Goal: Task Accomplishment & Management: Complete application form

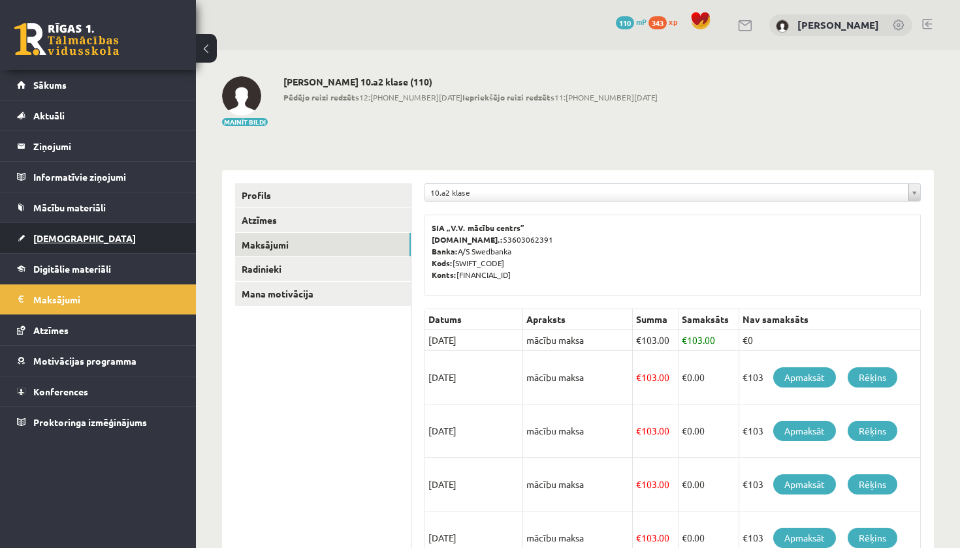
click at [65, 247] on link "[DEMOGRAPHIC_DATA]" at bounding box center [98, 238] width 163 height 30
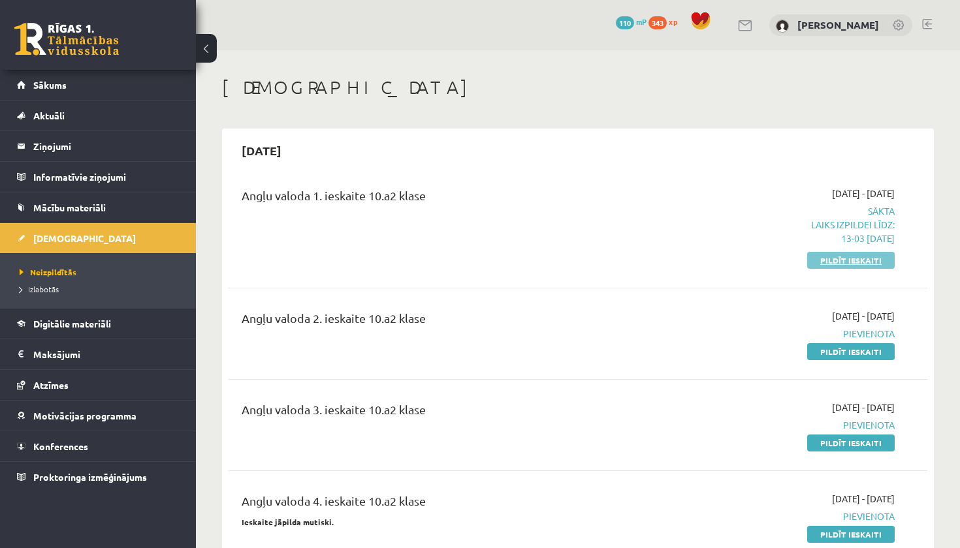
click at [821, 266] on link "Pildīt ieskaiti" at bounding box center [850, 260] width 87 height 17
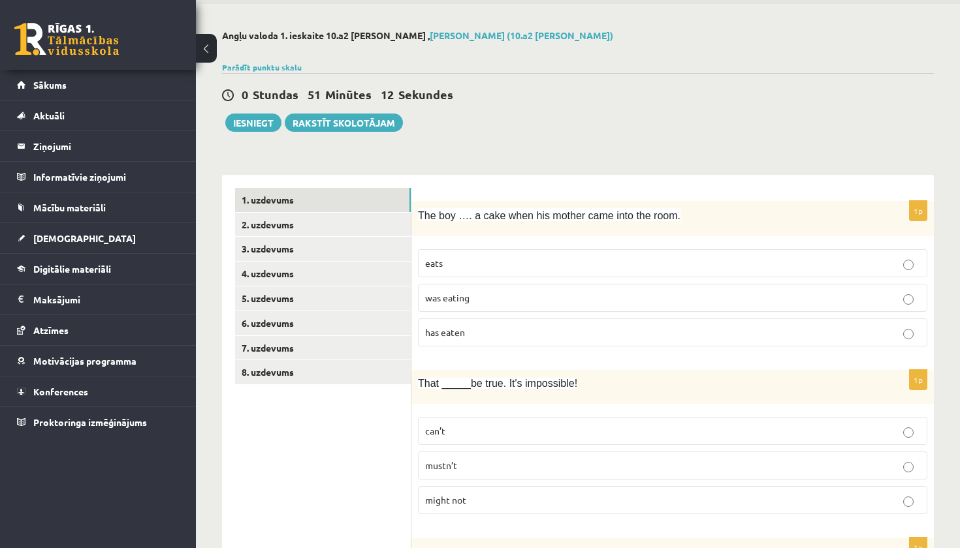
scroll to position [54, 0]
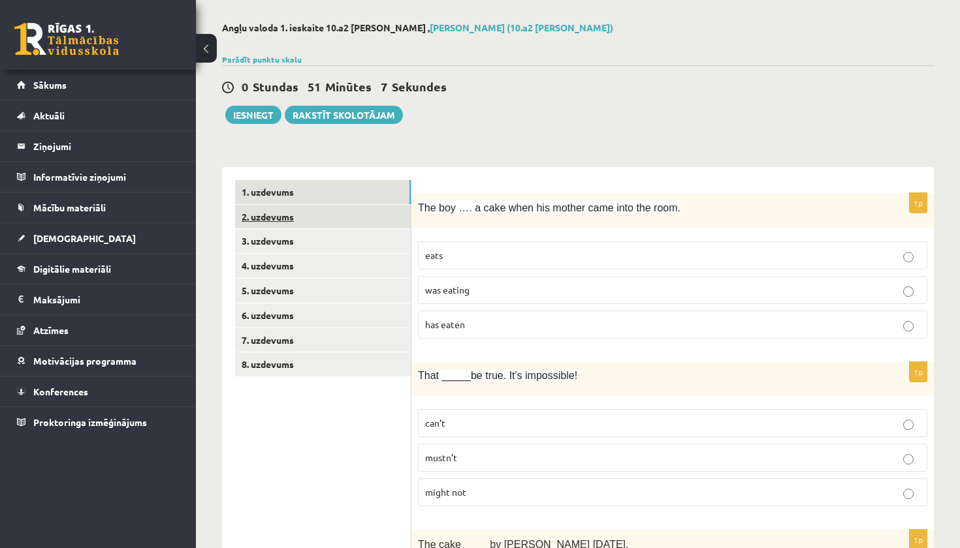
click at [347, 221] on link "2. uzdevums" at bounding box center [323, 217] width 176 height 24
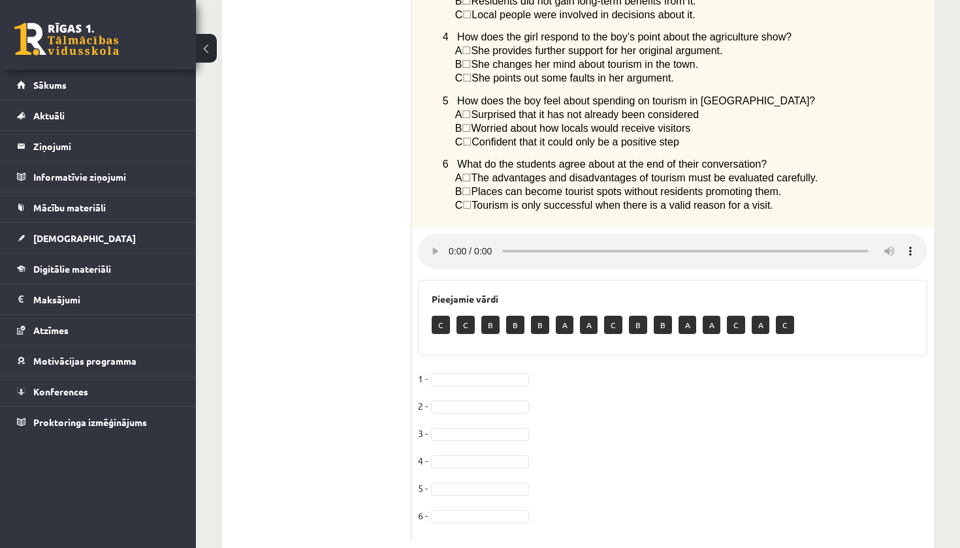
scroll to position [454, 0]
drag, startPoint x: 440, startPoint y: 299, endPoint x: 451, endPoint y: 343, distance: 45.1
click at [451, 343] on div "6p Listen to two students discussing tourism in their town. Choose the correct …" at bounding box center [672, 166] width 522 height 747
click at [530, 373] on span at bounding box center [480, 379] width 104 height 12
click at [475, 369] on fieldset "1 - B * 2 - 3 - 4 - 5 - 6 -" at bounding box center [672, 451] width 509 height 164
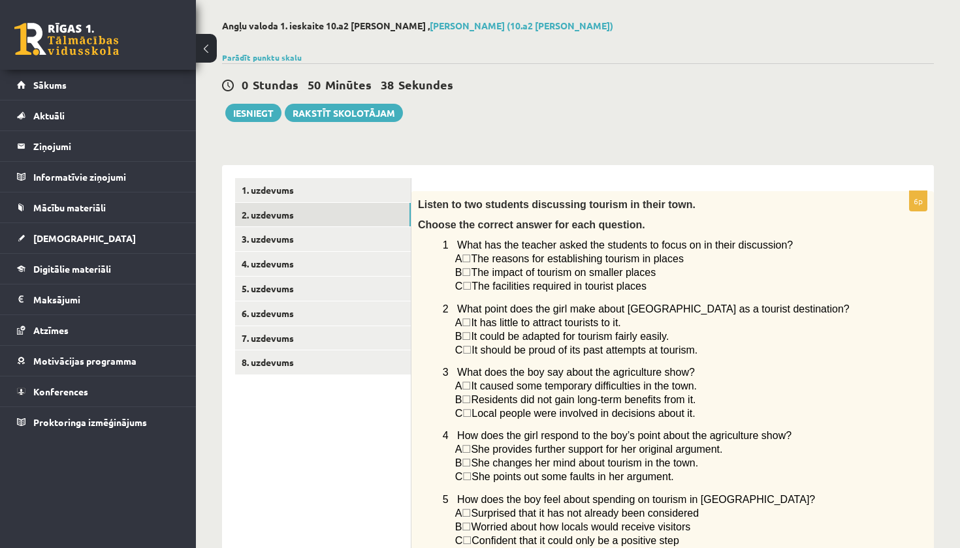
scroll to position [16, 0]
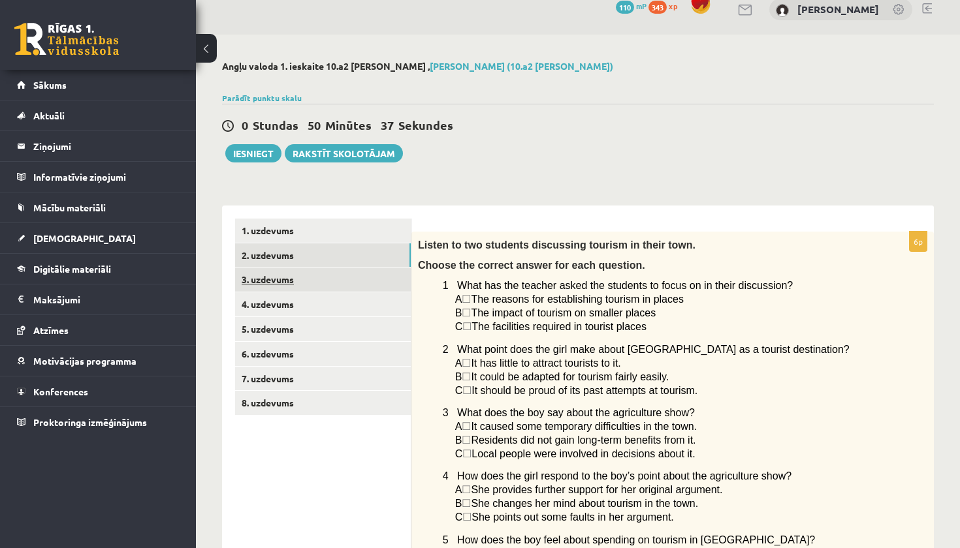
click at [319, 272] on link "3. uzdevums" at bounding box center [323, 280] width 176 height 24
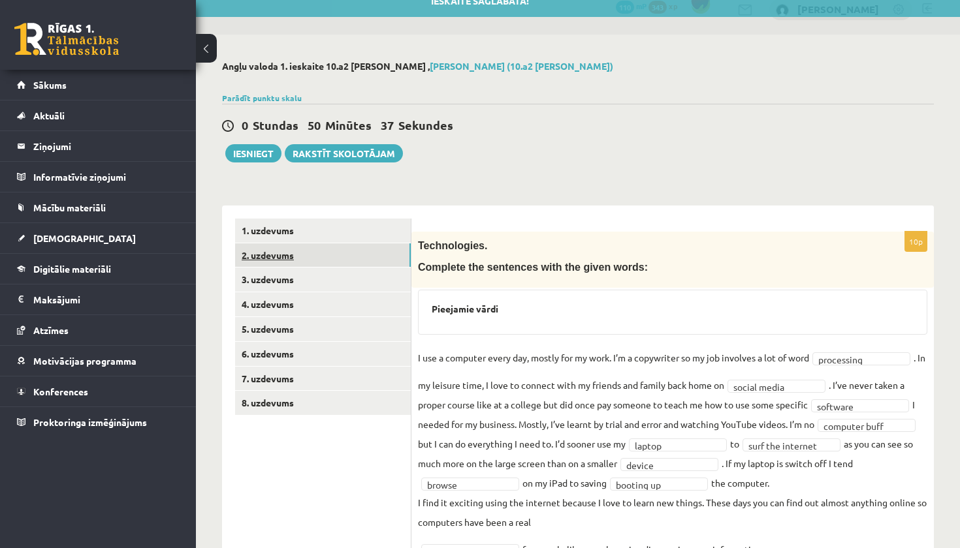
click at [321, 258] on link "2. uzdevums" at bounding box center [323, 255] width 176 height 24
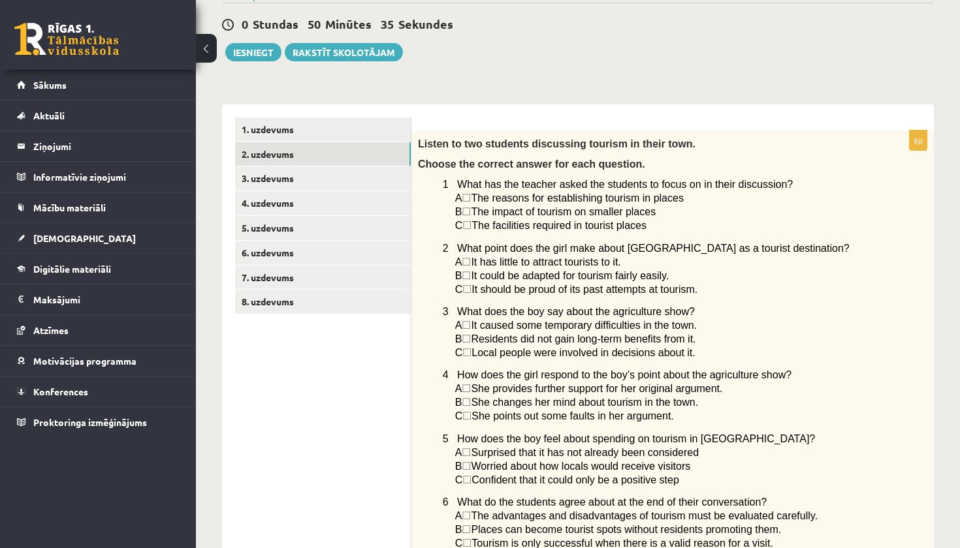
scroll to position [104, 0]
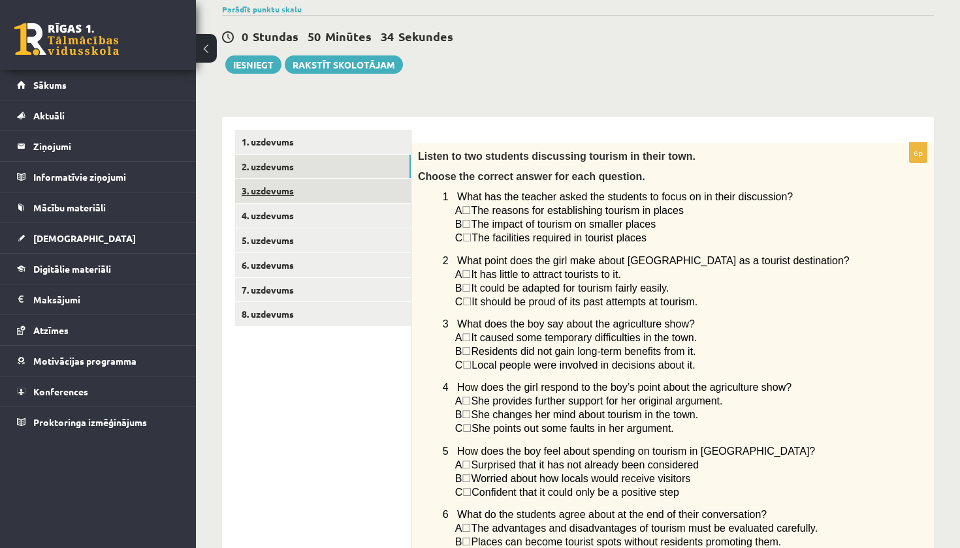
click at [346, 183] on link "3. uzdevums" at bounding box center [323, 191] width 176 height 24
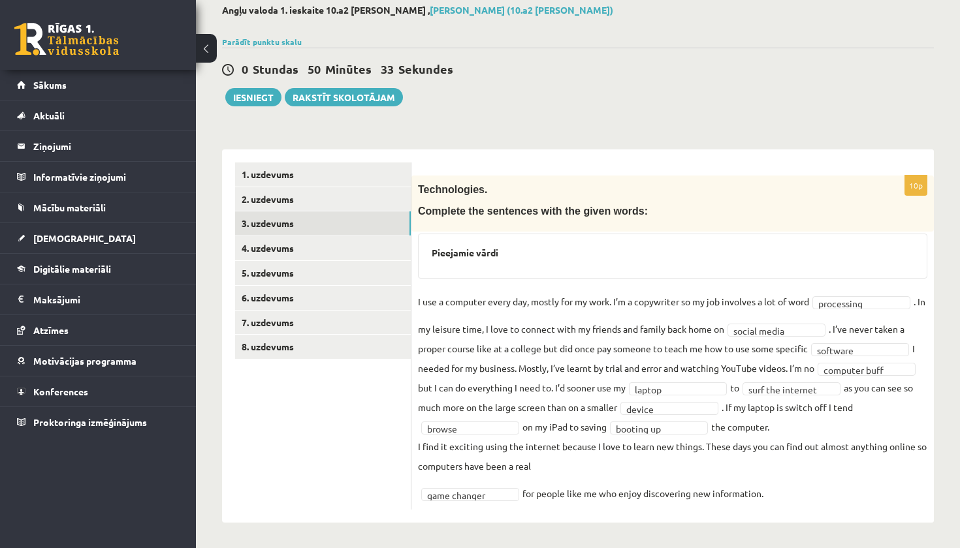
scroll to position [71, 0]
click at [342, 253] on link "4. uzdevums" at bounding box center [323, 249] width 176 height 24
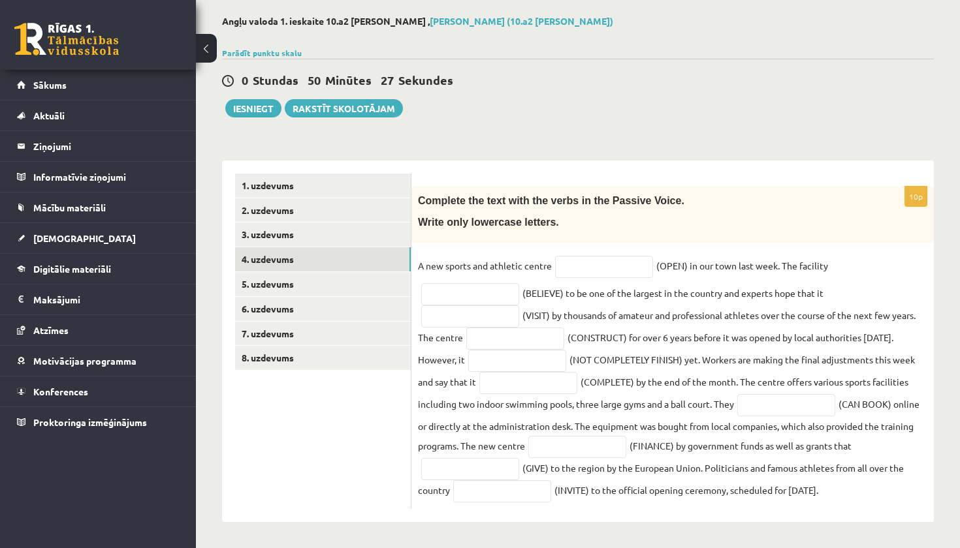
scroll to position [61, 0]
click at [596, 262] on input "text" at bounding box center [604, 267] width 98 height 22
click at [565, 264] on input "**********" at bounding box center [604, 267] width 98 height 22
type input "**********"
click at [486, 296] on input "text" at bounding box center [470, 294] width 98 height 22
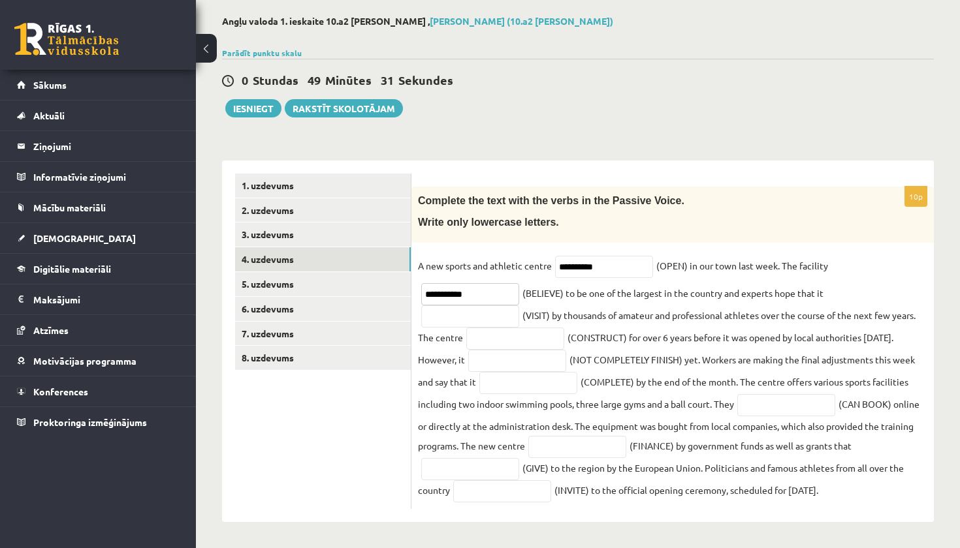
type input "**********"
click at [492, 347] on input "text" at bounding box center [515, 339] width 98 height 22
type input "**********"
drag, startPoint x: 492, startPoint y: 347, endPoint x: 493, endPoint y: 356, distance: 9.2
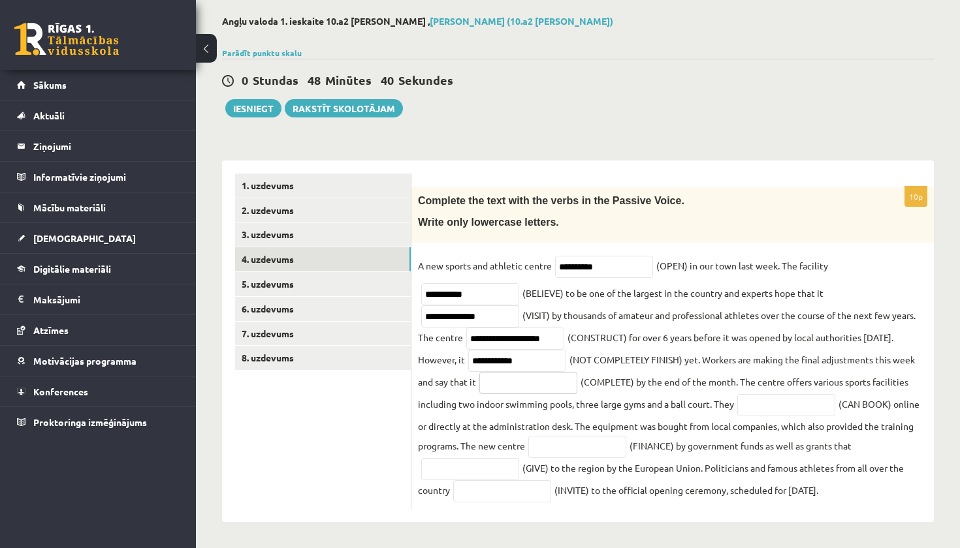
click at [499, 388] on input "text" at bounding box center [528, 383] width 98 height 22
click at [525, 366] on input "**********" at bounding box center [517, 361] width 98 height 22
type input "**********"
click at [536, 376] on input "text" at bounding box center [528, 383] width 98 height 22
type input "**********"
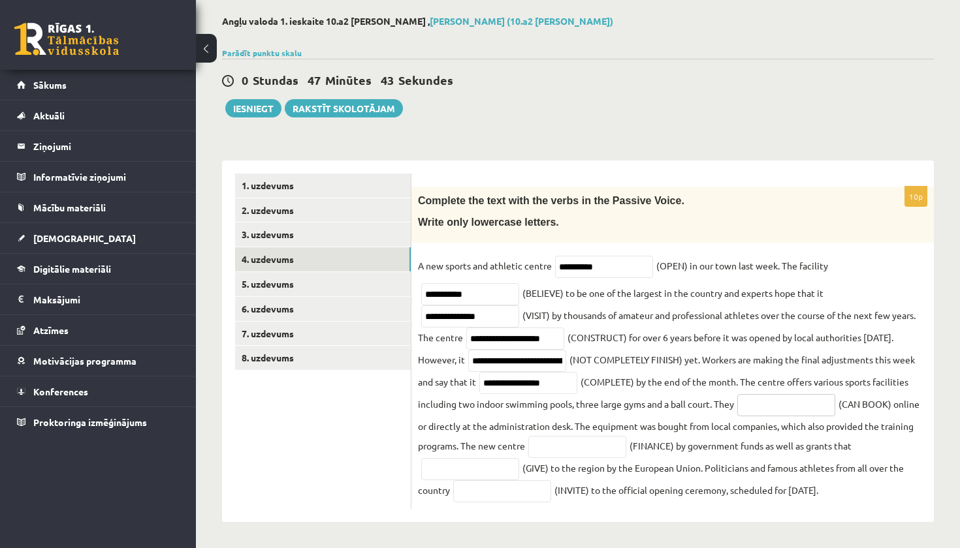
click at [772, 409] on input "text" at bounding box center [786, 405] width 98 height 22
type input "**********"
click at [565, 449] on input "text" at bounding box center [577, 447] width 98 height 22
type input "**********"
click at [474, 471] on input "text" at bounding box center [470, 469] width 98 height 22
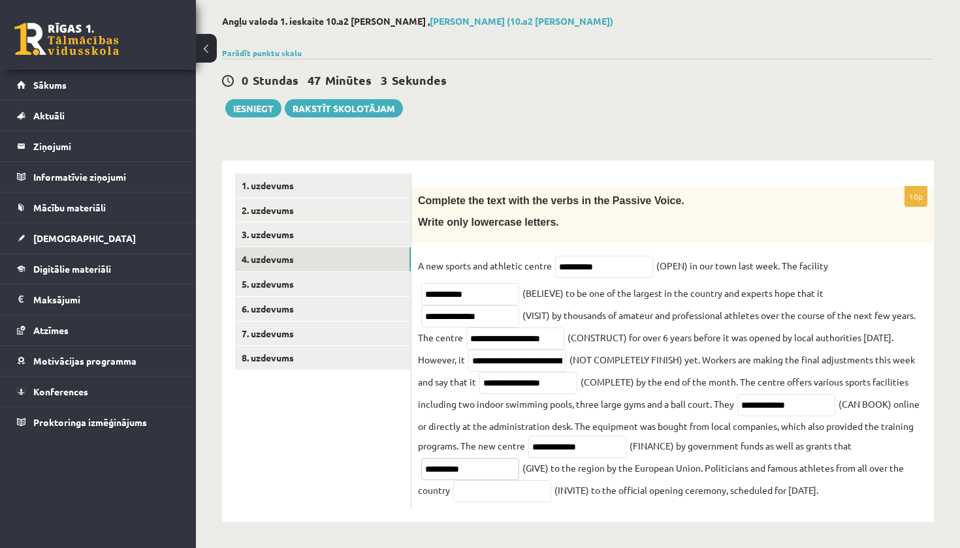
type input "**********"
click at [508, 493] on input "**********" at bounding box center [502, 491] width 98 height 22
type input "**********"
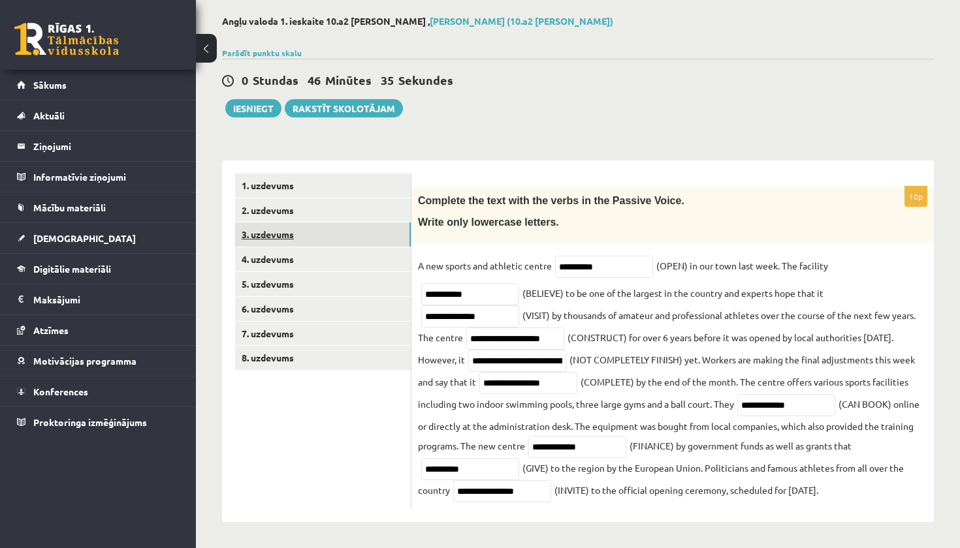
click at [337, 238] on link "3. uzdevums" at bounding box center [323, 235] width 176 height 24
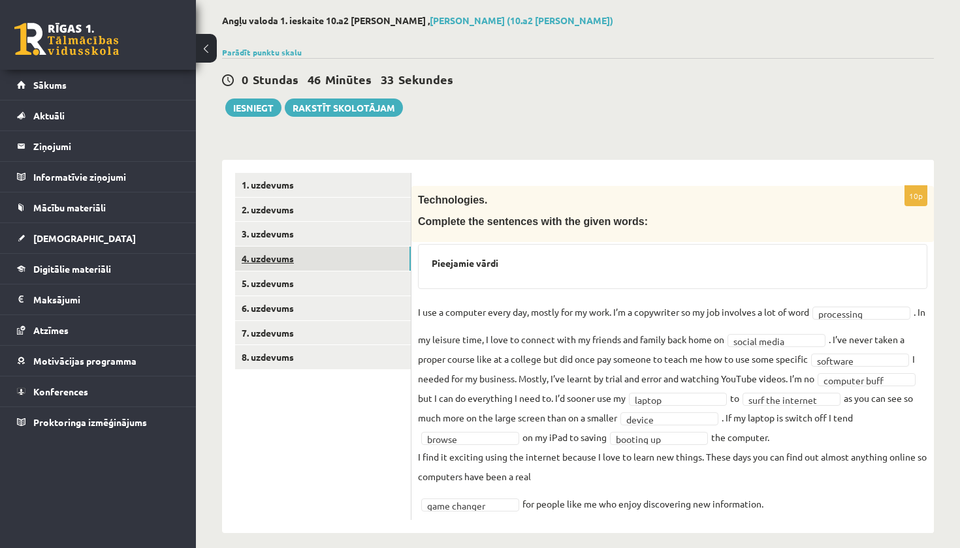
click at [331, 260] on link "4. uzdevums" at bounding box center [323, 259] width 176 height 24
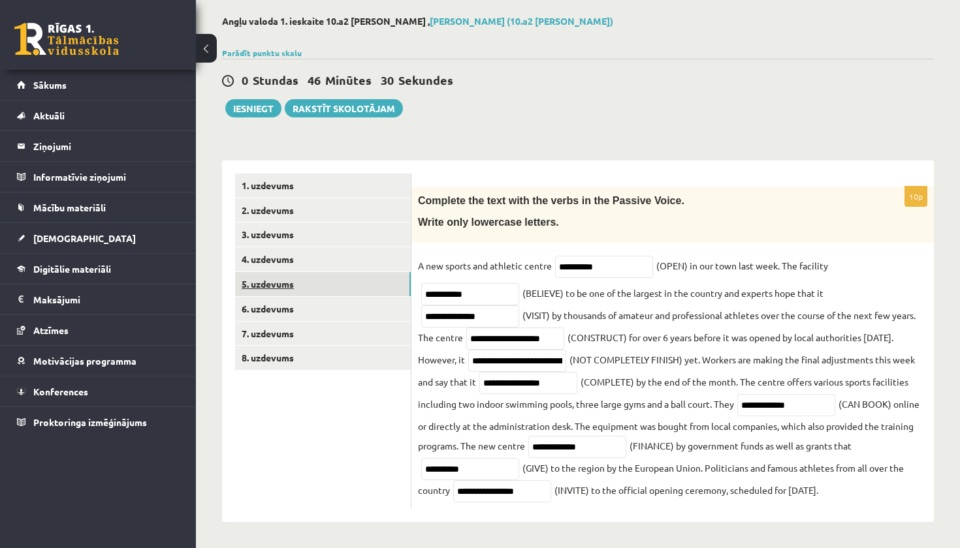
click at [332, 275] on link "5. uzdevums" at bounding box center [323, 284] width 176 height 24
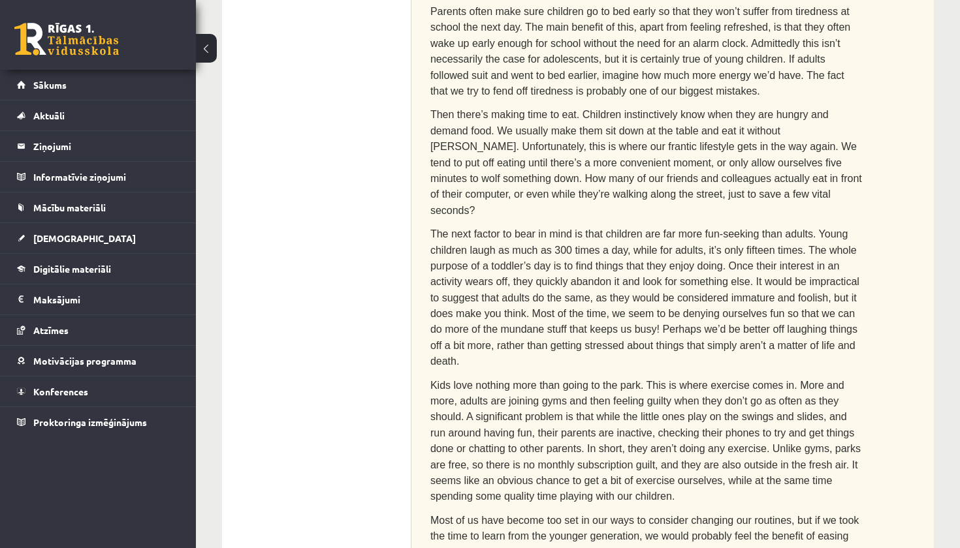
scroll to position [292, 0]
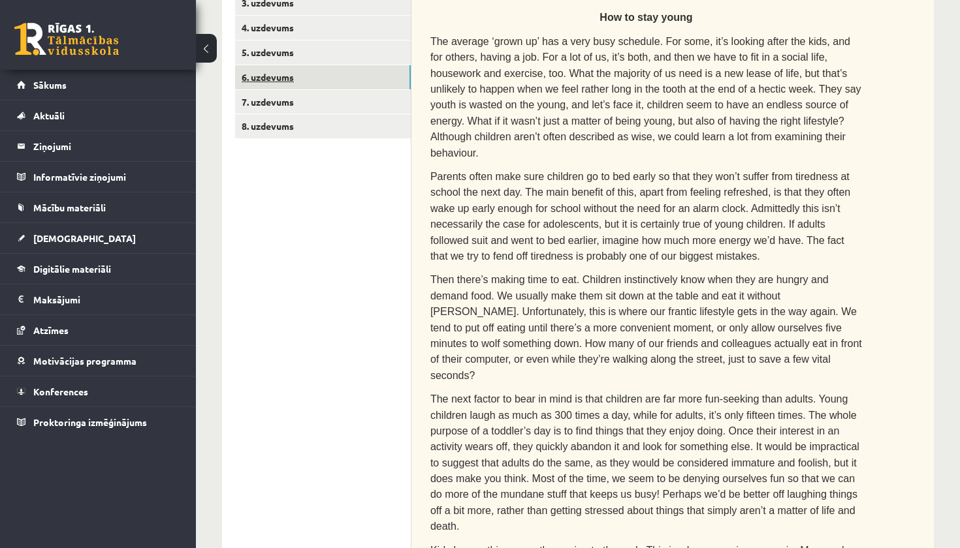
click at [351, 75] on link "6. uzdevums" at bounding box center [323, 77] width 176 height 24
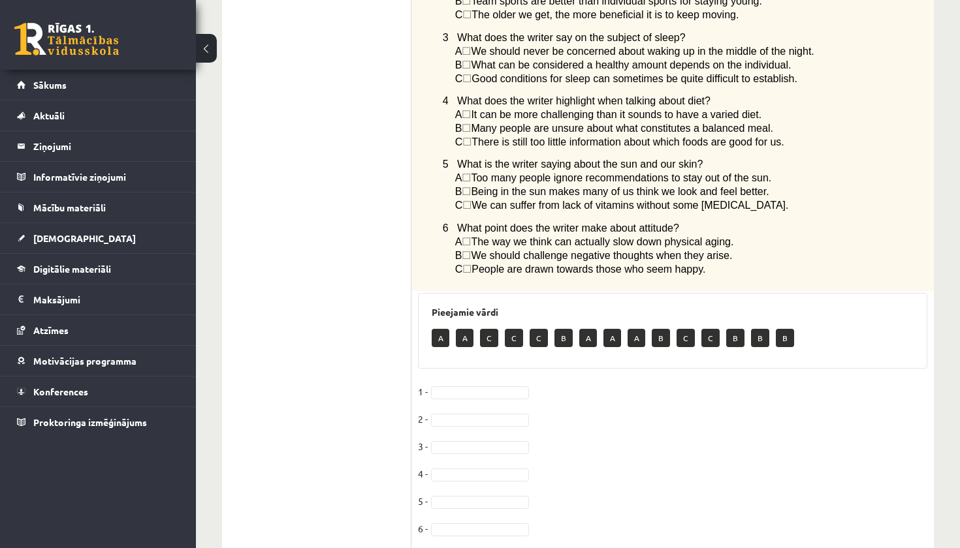
scroll to position [920, 0]
type input "*"
click at [489, 396] on fieldset "1 - B * 2 - A * 3 - 4 - 5 - 6 -" at bounding box center [672, 465] width 509 height 164
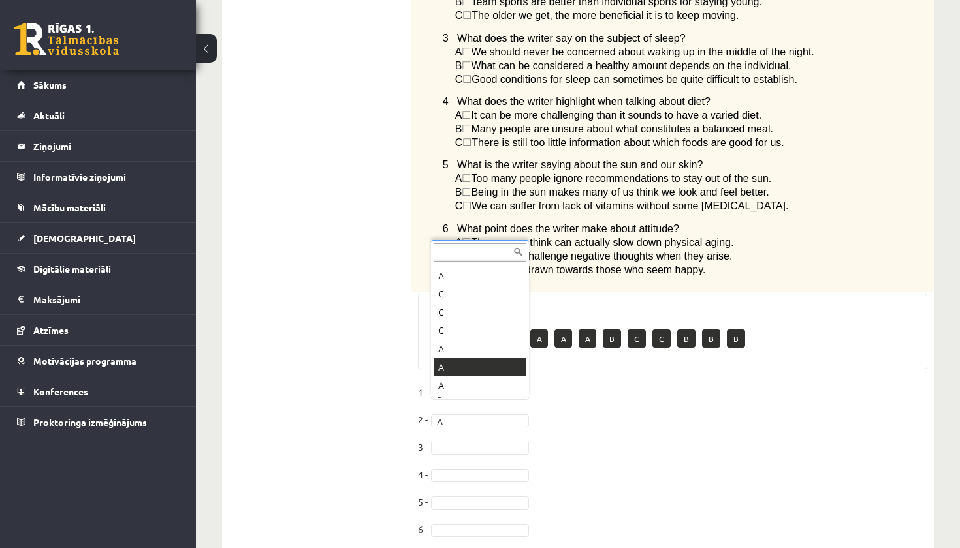
scroll to position [0, 0]
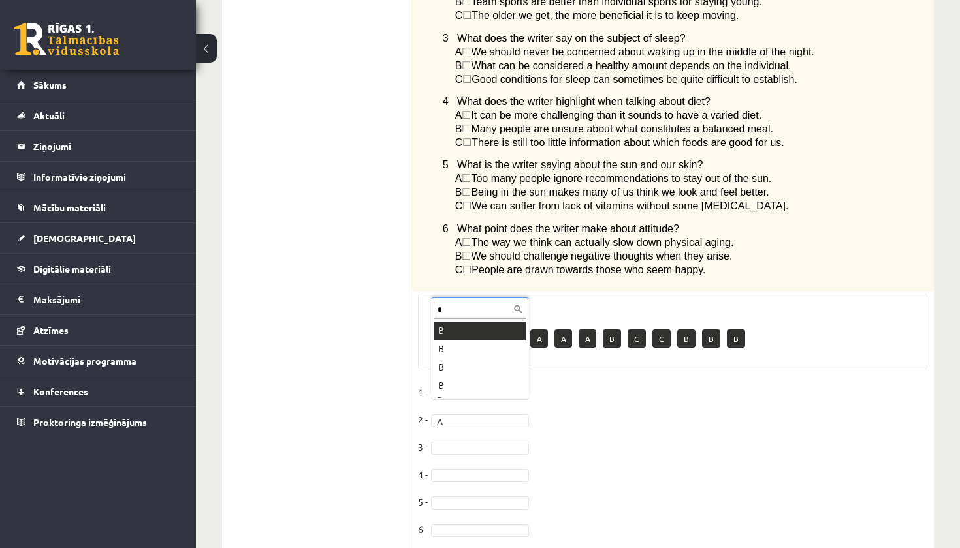
type input "*"
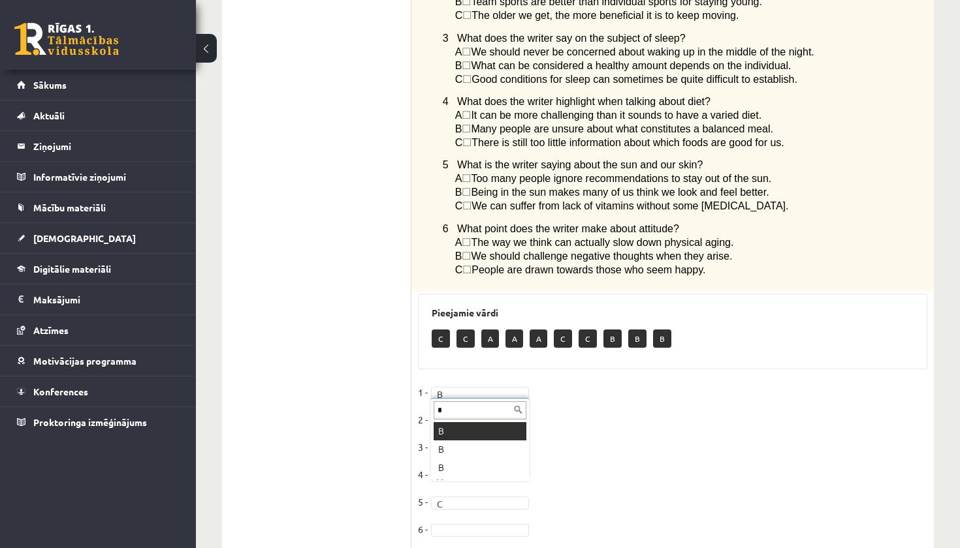
type input "*"
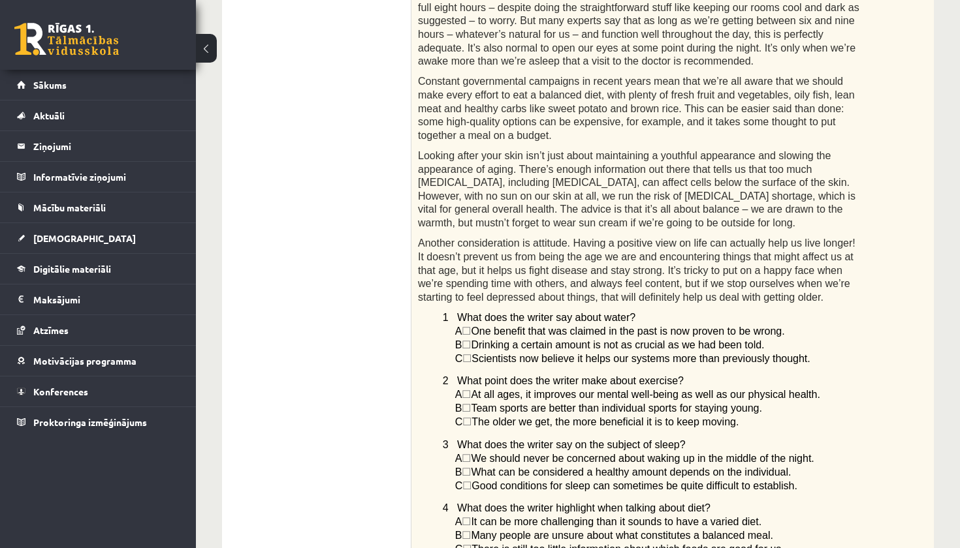
scroll to position [195, 0]
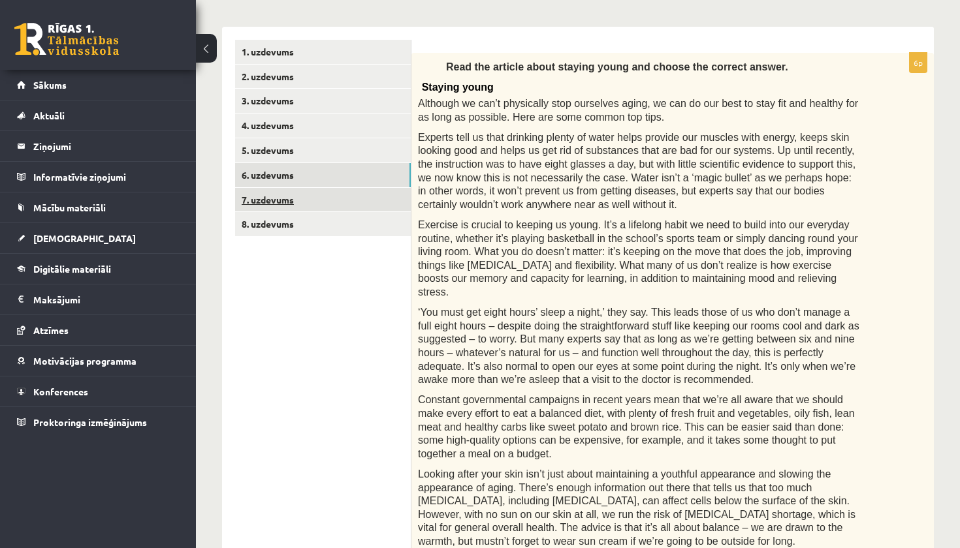
click at [321, 195] on link "7. uzdevums" at bounding box center [323, 200] width 176 height 24
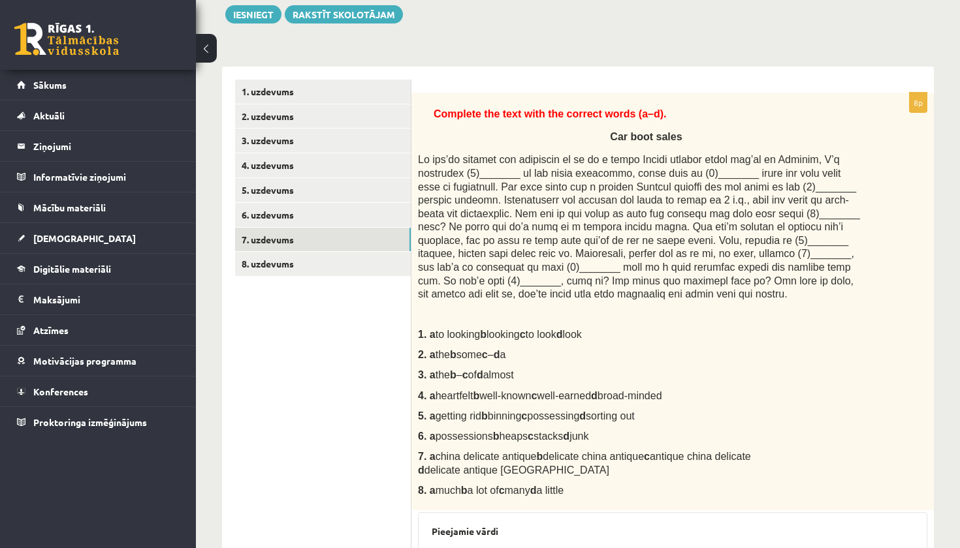
scroll to position [36, 0]
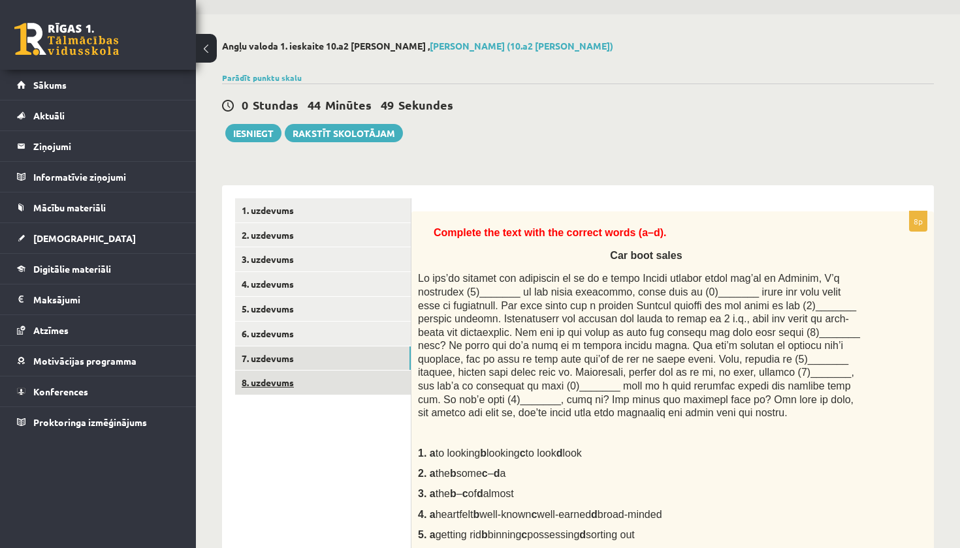
click at [326, 379] on link "8. uzdevums" at bounding box center [323, 383] width 176 height 24
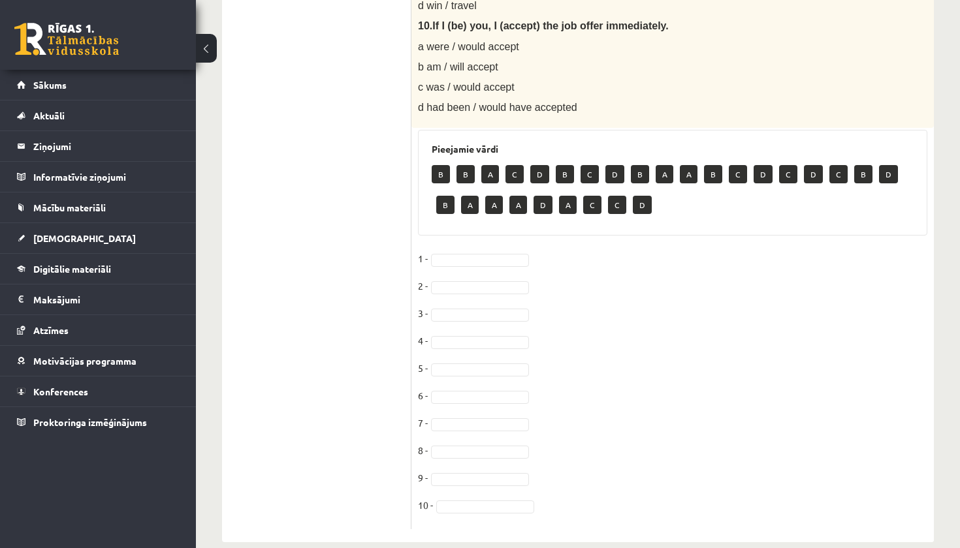
scroll to position [1140, 0]
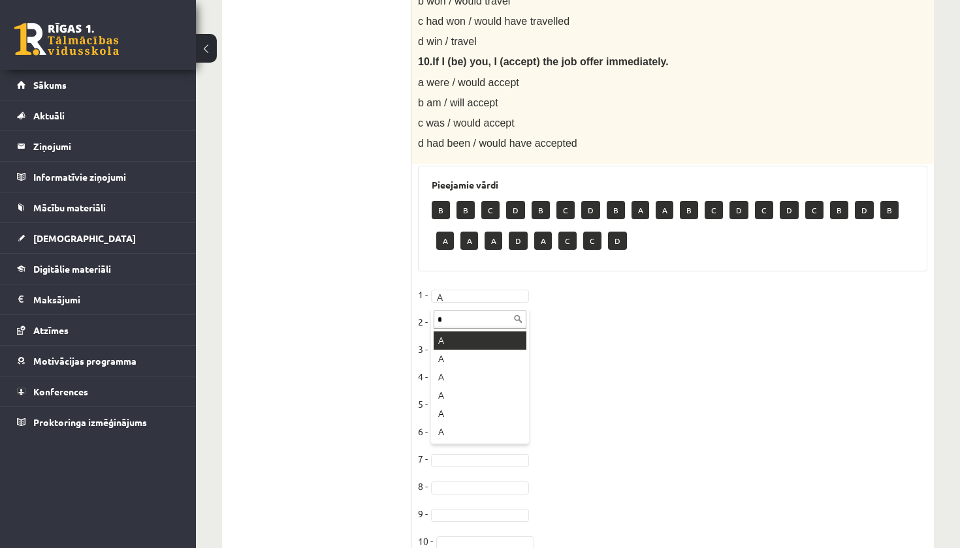
type input "*"
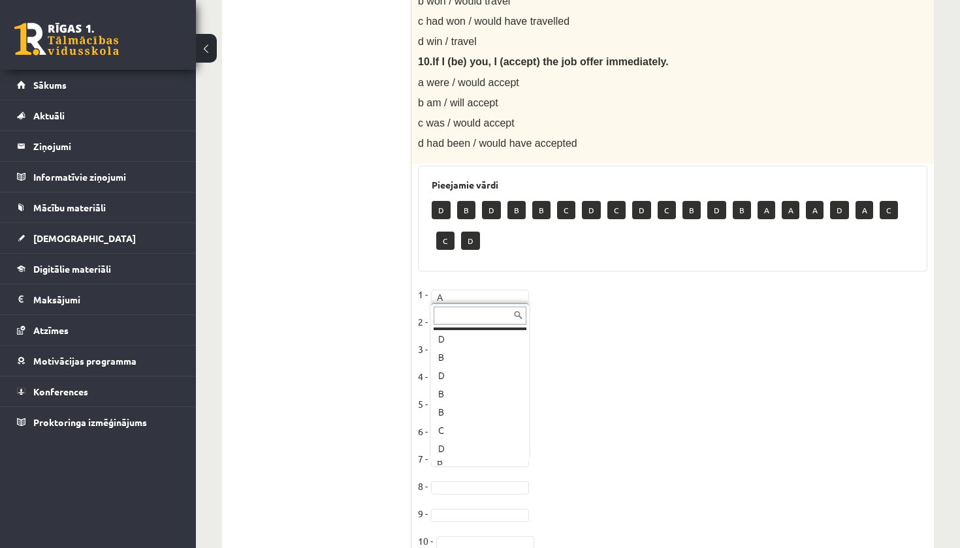
scroll to position [0, 0]
type input "*"
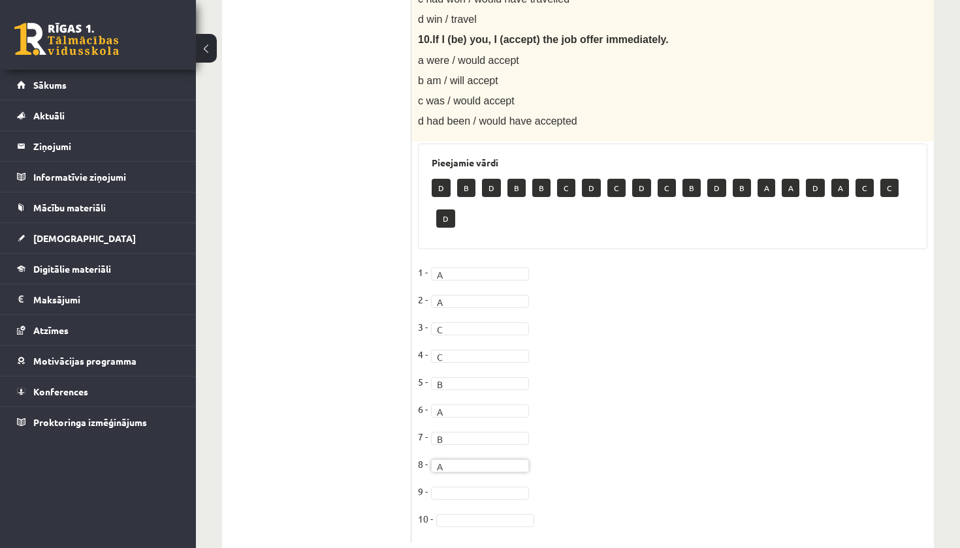
click at [482, 480] on fieldset "1 - A * 2 - A * 3 - C * 4 - C * 5 - B * 6 - A * 7 - B * 8 - A * 9 - 10 -" at bounding box center [672, 399] width 509 height 274
type input "*"
click at [465, 407] on div "* A A A" at bounding box center [480, 425] width 98 height 82
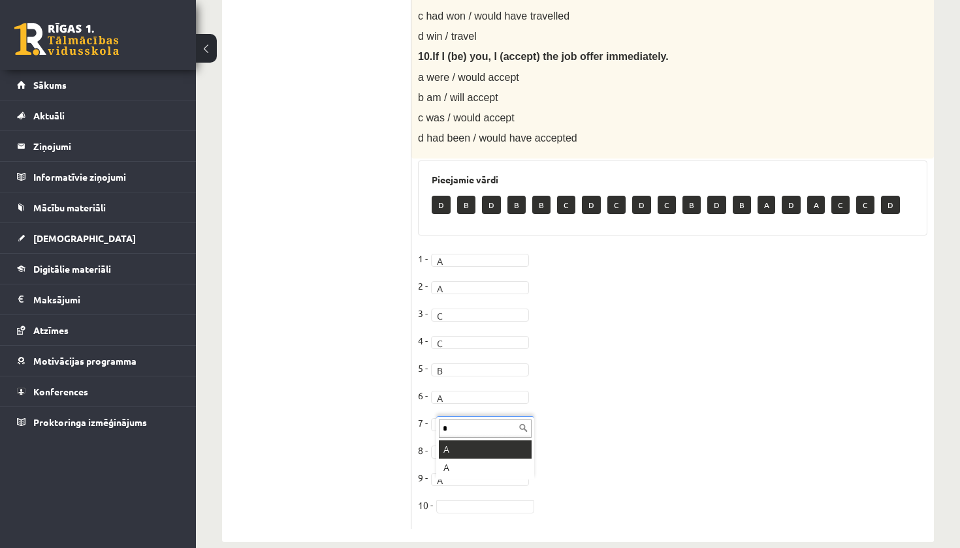
type input "*"
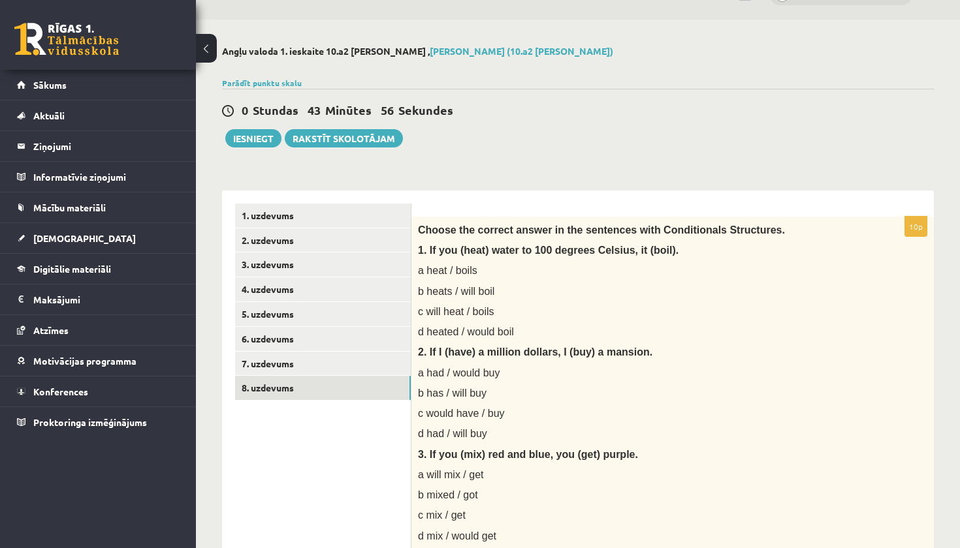
scroll to position [17, 0]
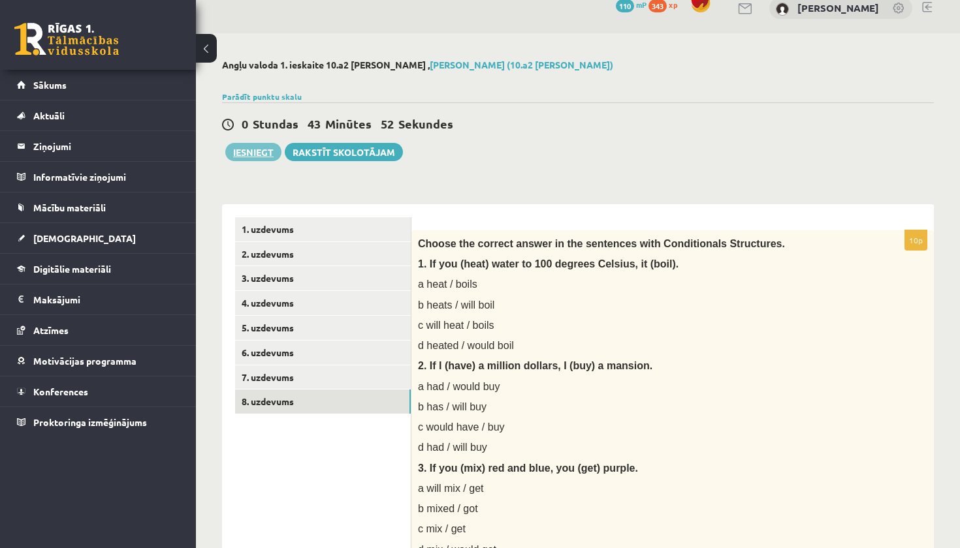
click at [270, 153] on button "Iesniegt" at bounding box center [253, 152] width 56 height 18
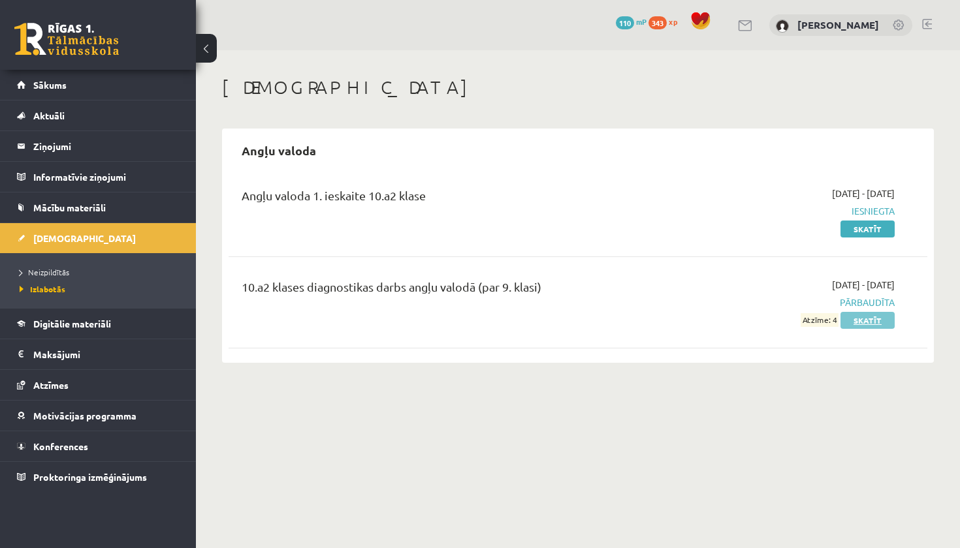
click at [878, 323] on link "Skatīt" at bounding box center [867, 320] width 54 height 17
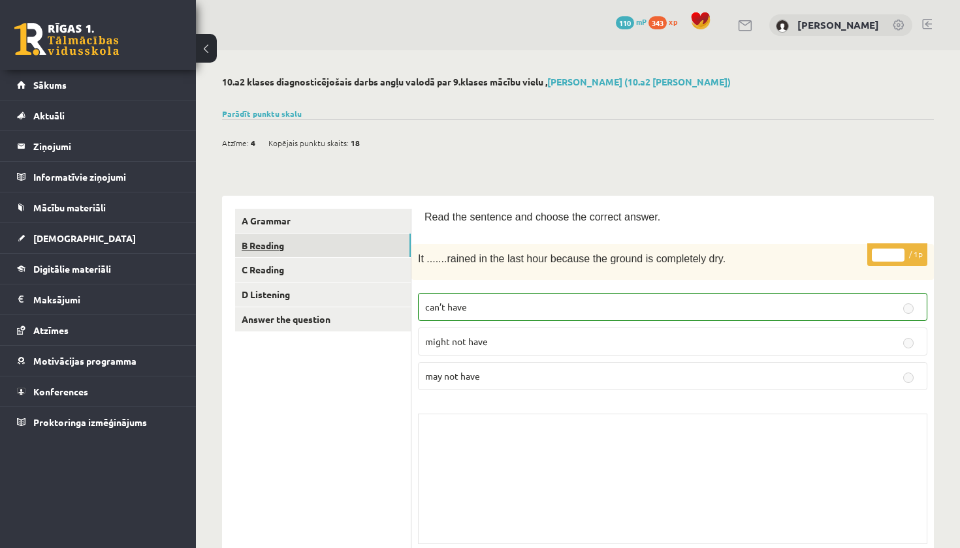
click at [341, 247] on link "B Reading" at bounding box center [323, 246] width 176 height 24
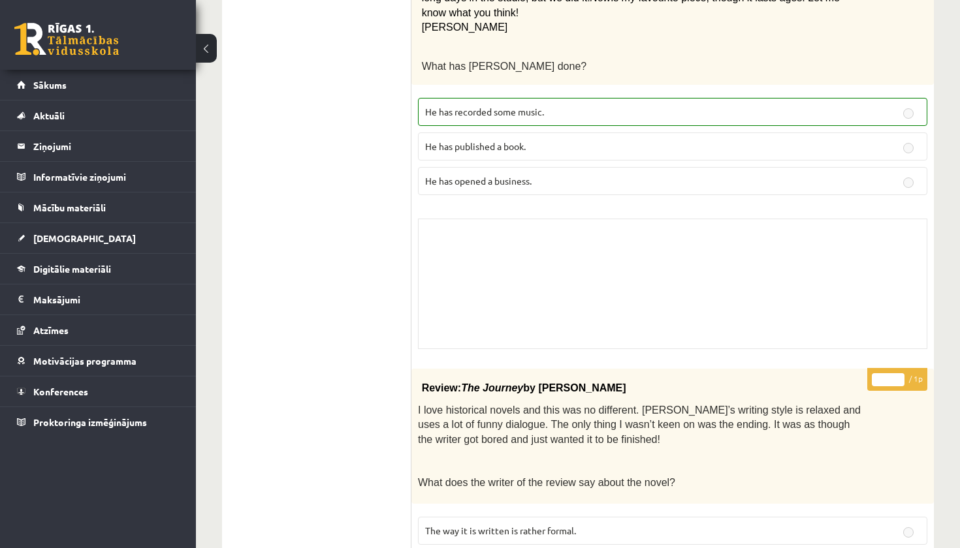
scroll to position [196, 0]
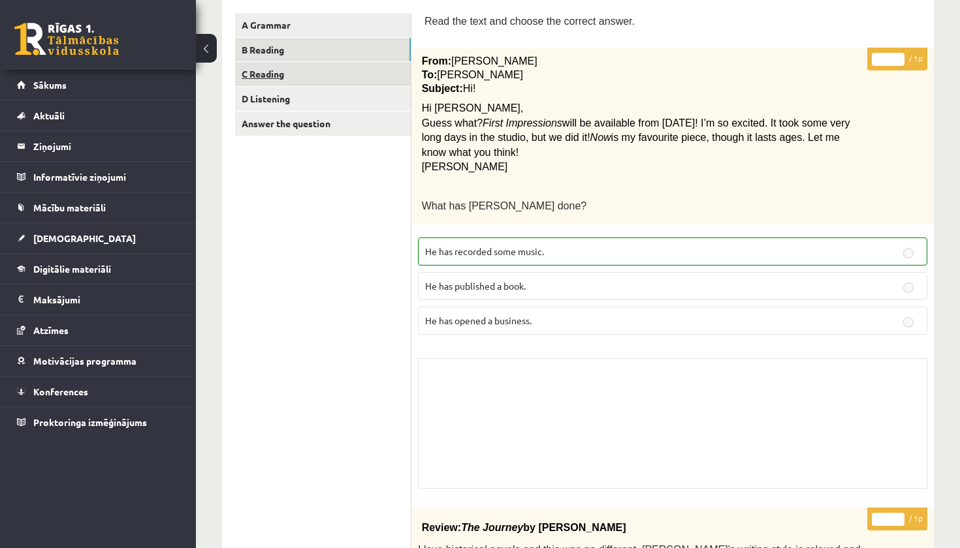
click at [330, 80] on link "C Reading" at bounding box center [323, 74] width 176 height 24
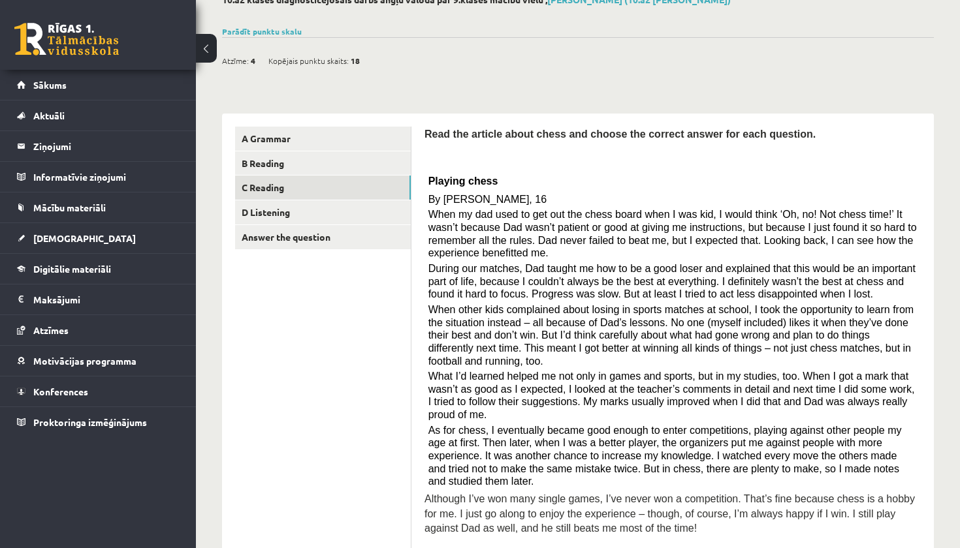
scroll to position [81, 0]
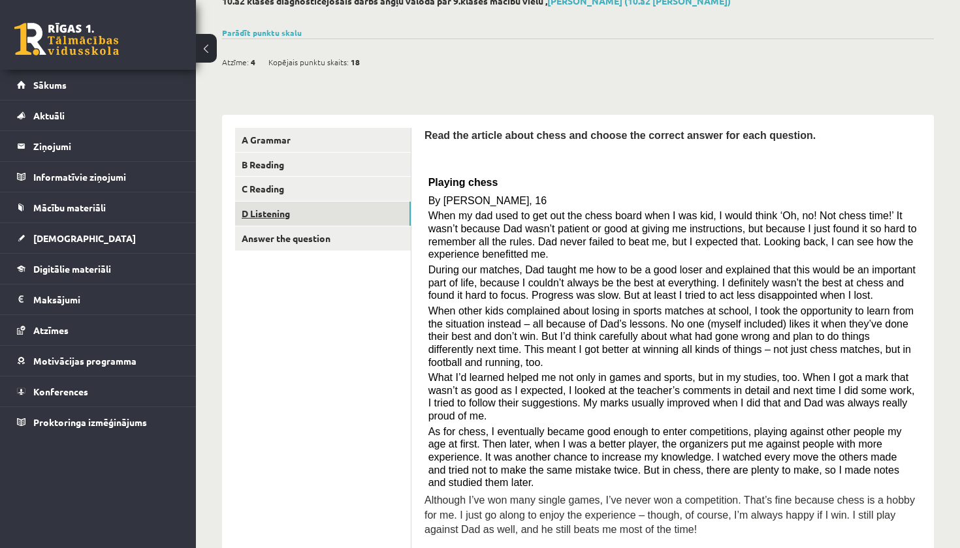
click at [311, 206] on link "D Listening" at bounding box center [323, 214] width 176 height 24
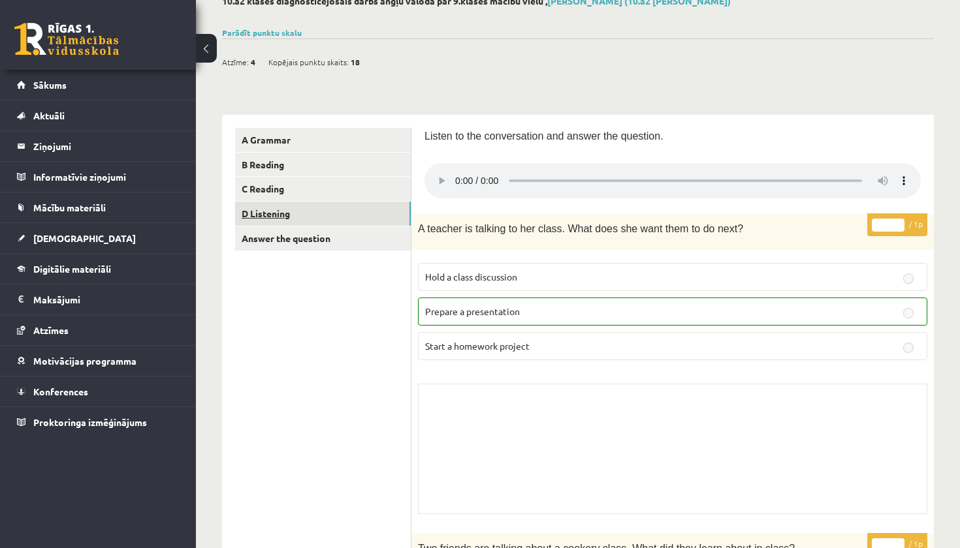
scroll to position [28, 0]
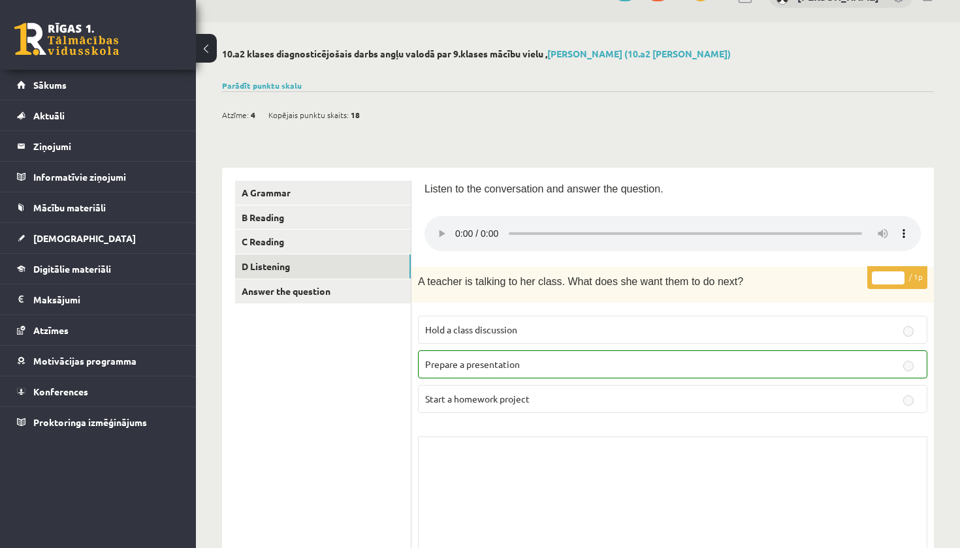
click at [213, 50] on button at bounding box center [206, 48] width 21 height 29
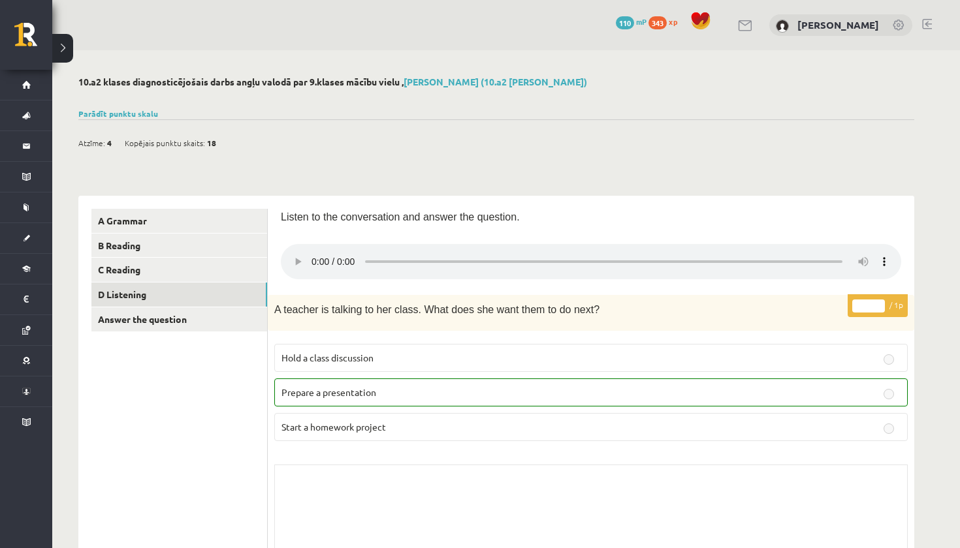
scroll to position [0, 0]
click at [59, 43] on button at bounding box center [62, 48] width 21 height 29
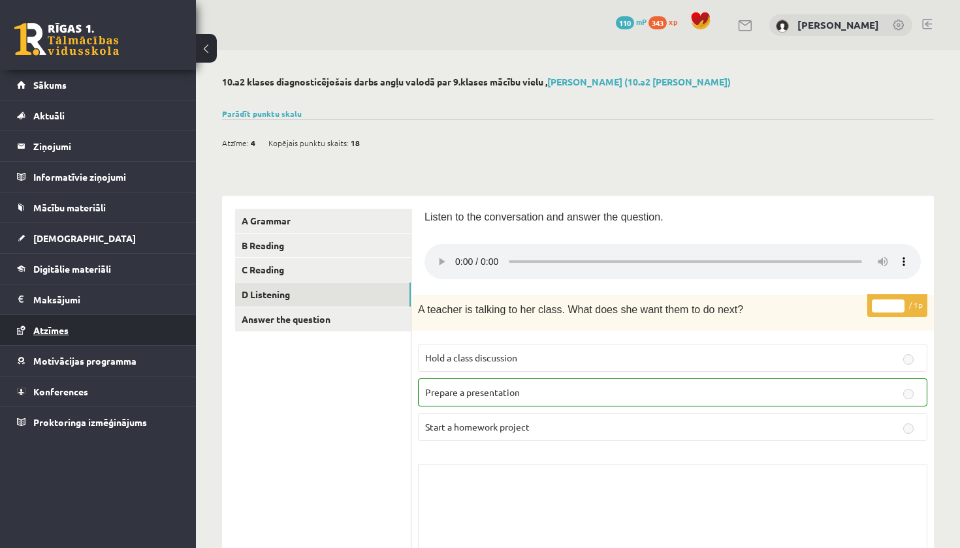
click at [71, 329] on link "Atzīmes" at bounding box center [98, 330] width 163 height 30
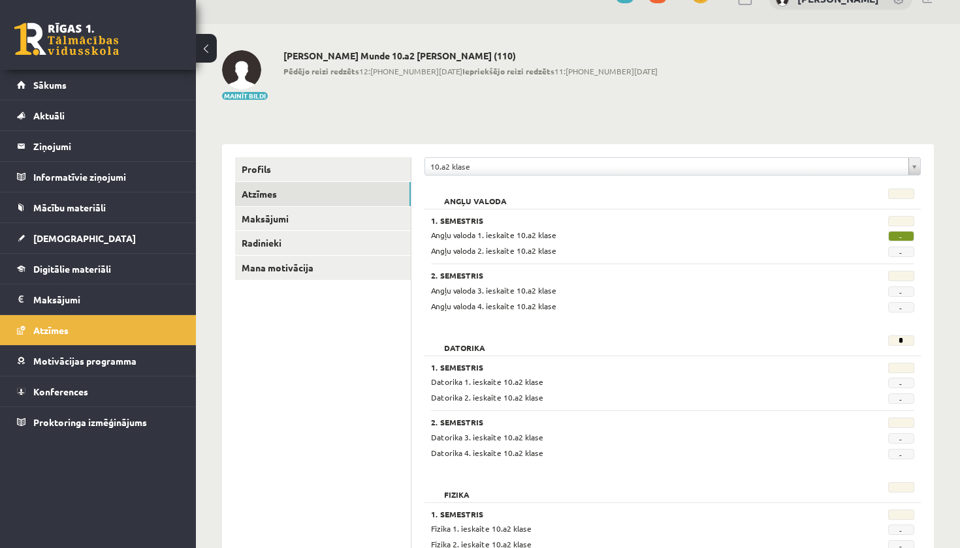
scroll to position [27, 0]
click at [70, 236] on span "[DEMOGRAPHIC_DATA]" at bounding box center [84, 238] width 102 height 12
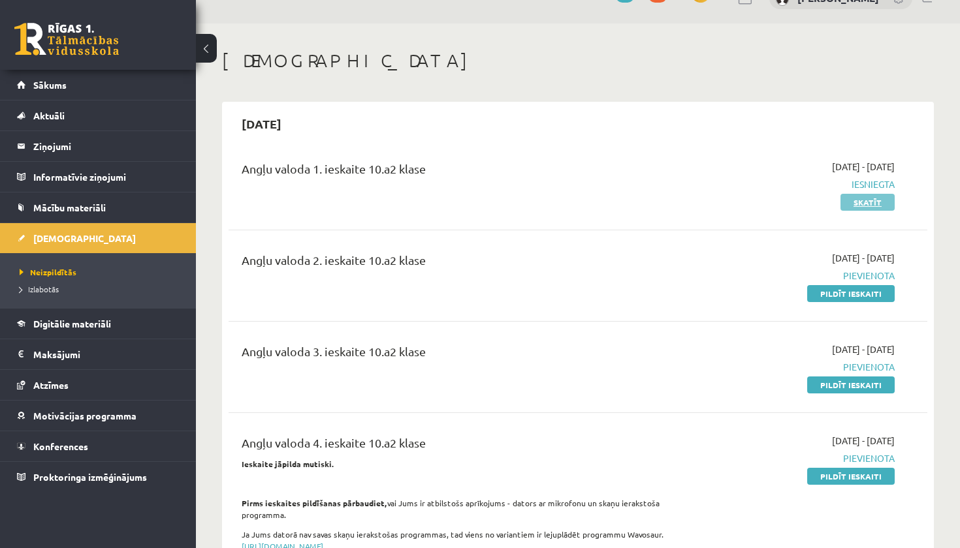
click at [864, 204] on link "Skatīt" at bounding box center [867, 202] width 54 height 17
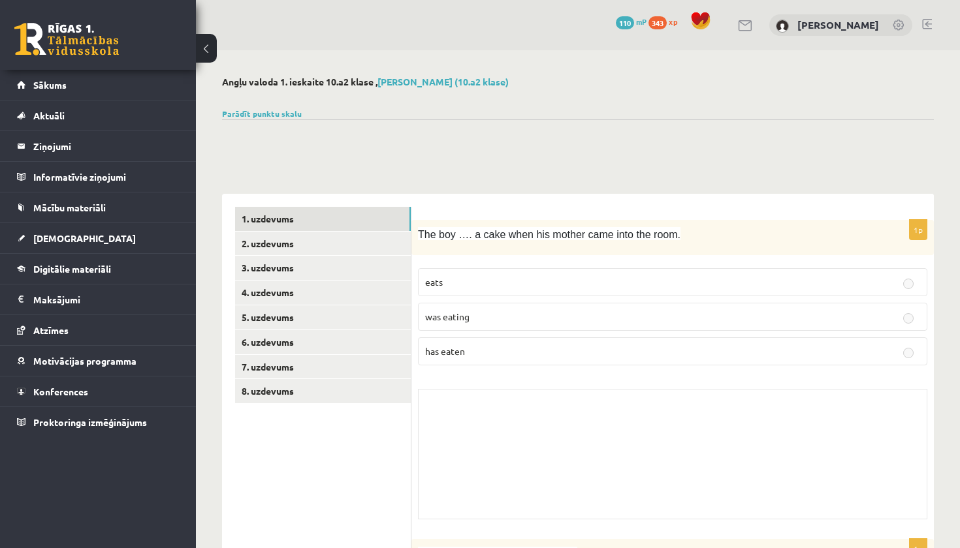
scroll to position [10, 0]
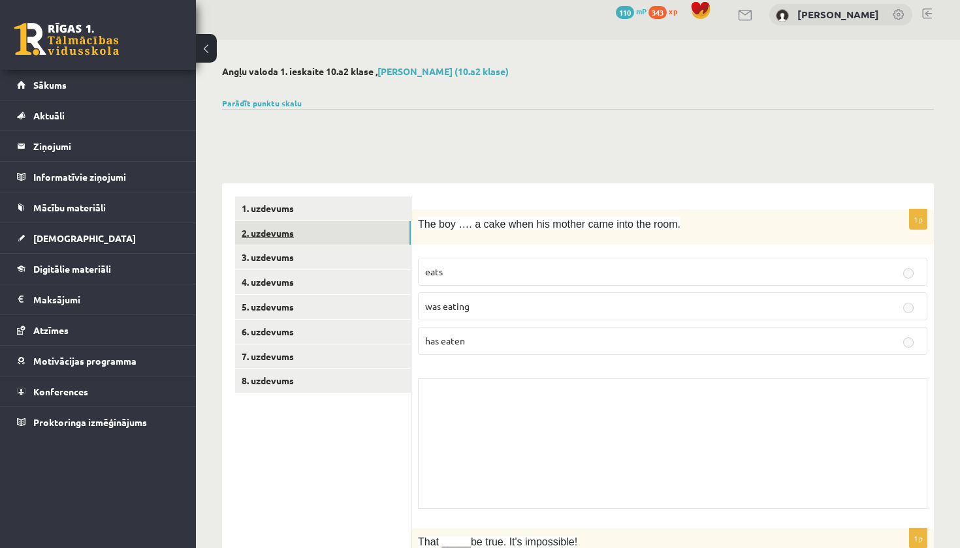
click at [382, 236] on link "2. uzdevums" at bounding box center [323, 233] width 176 height 24
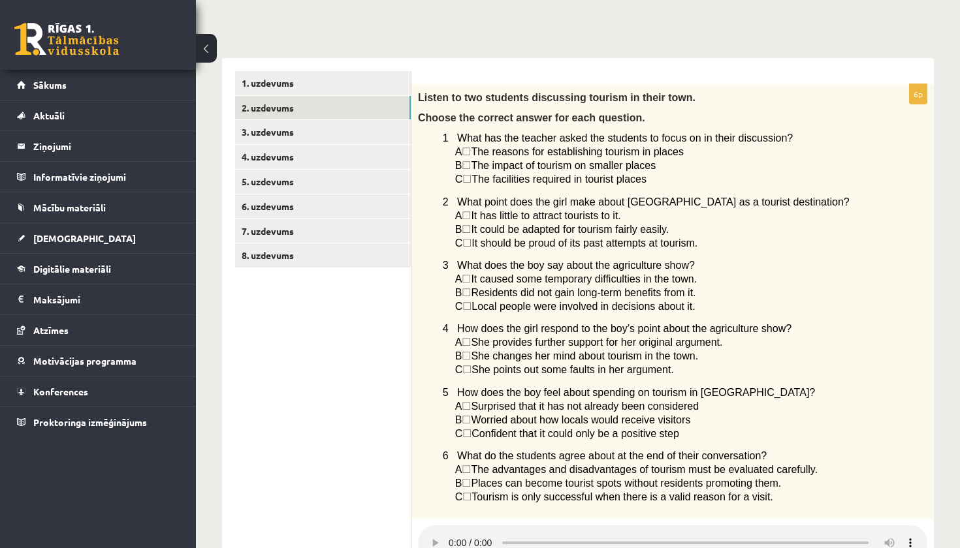
scroll to position [117, 0]
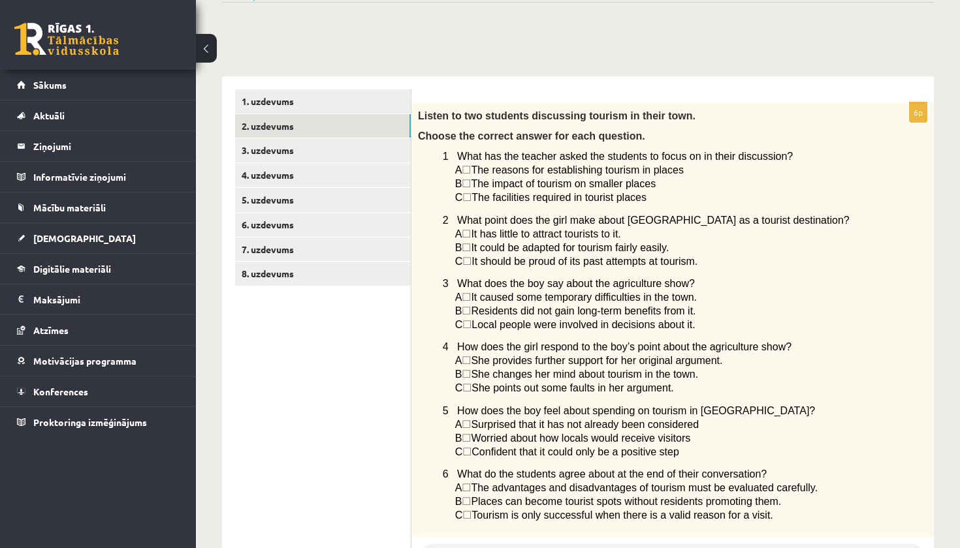
click at [204, 47] on button at bounding box center [206, 48] width 21 height 29
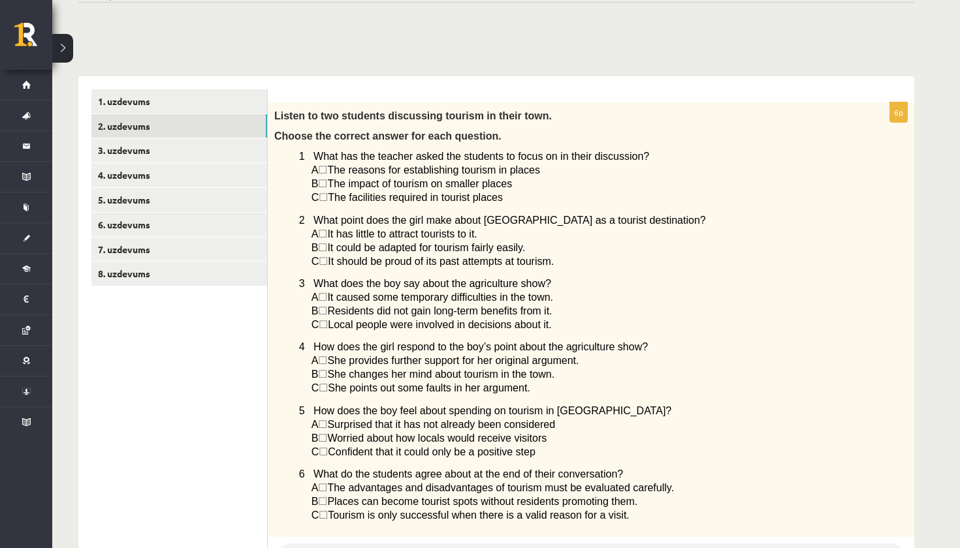
click at [70, 48] on button at bounding box center [62, 48] width 21 height 29
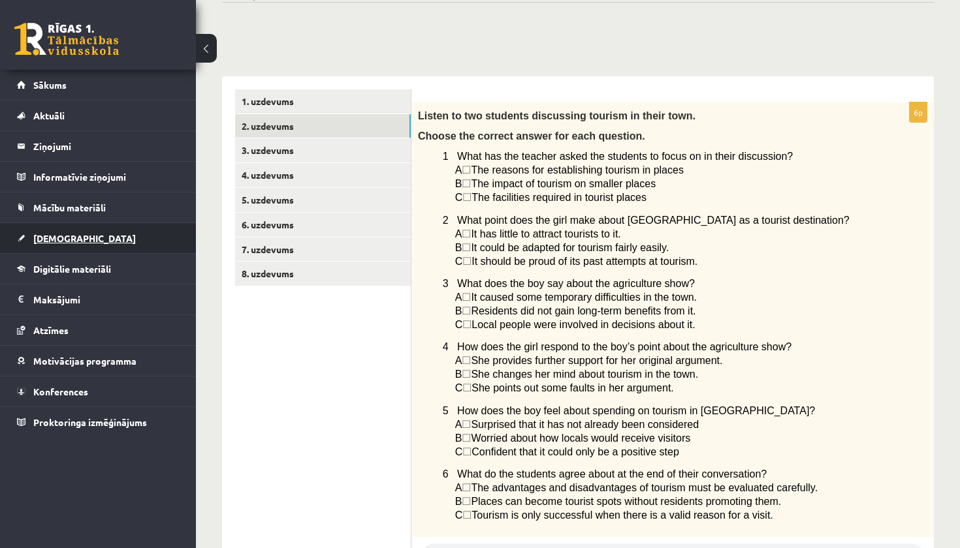
click at [45, 240] on span "[DEMOGRAPHIC_DATA]" at bounding box center [84, 238] width 102 height 12
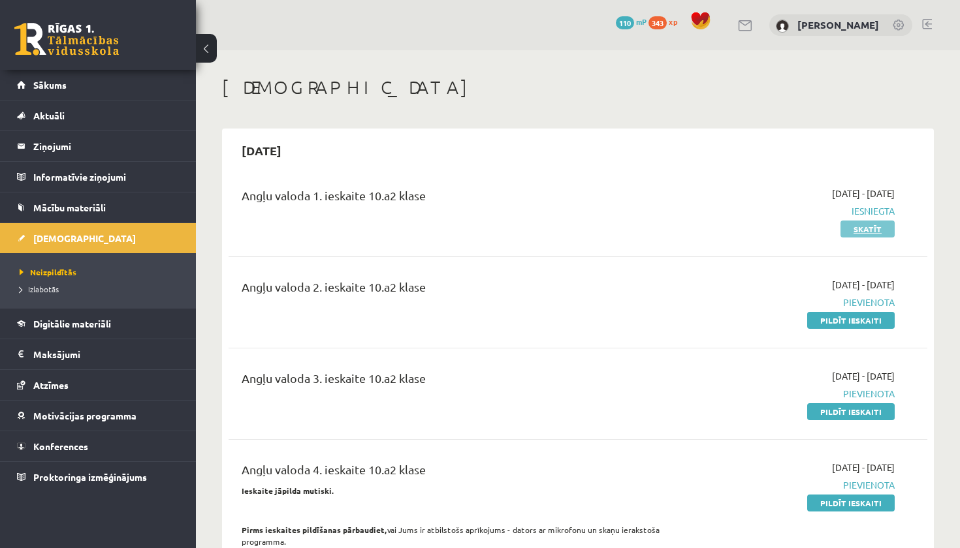
click at [862, 226] on link "Skatīt" at bounding box center [867, 229] width 54 height 17
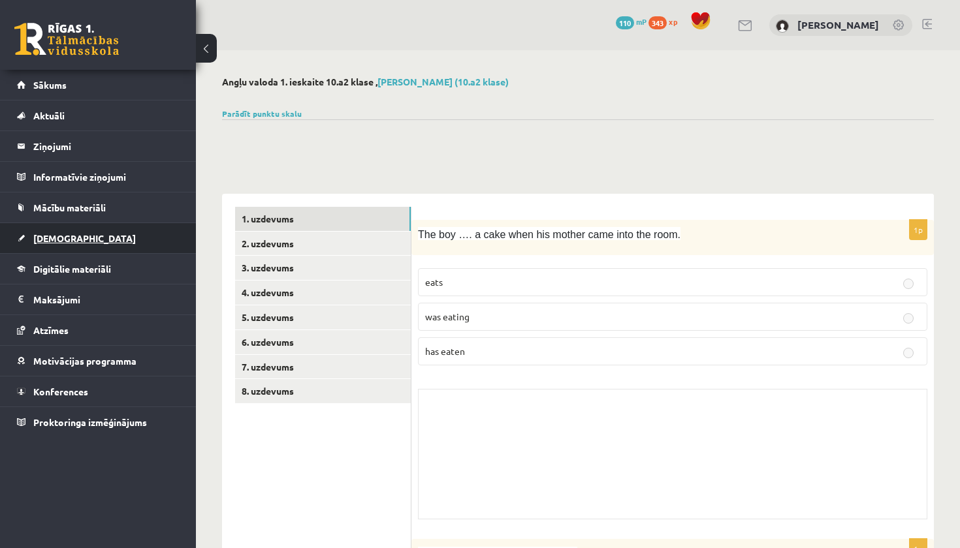
click at [70, 241] on span "[DEMOGRAPHIC_DATA]" at bounding box center [84, 238] width 102 height 12
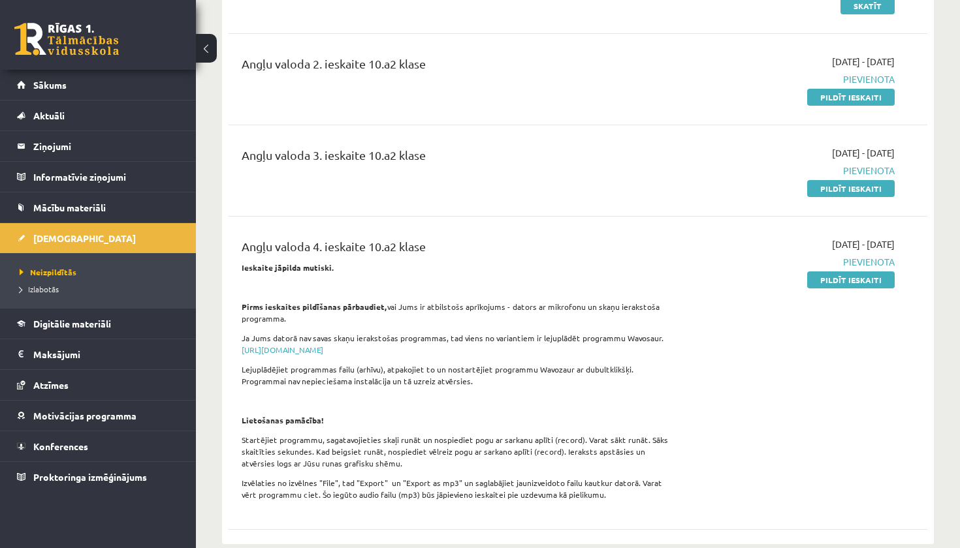
scroll to position [251, 0]
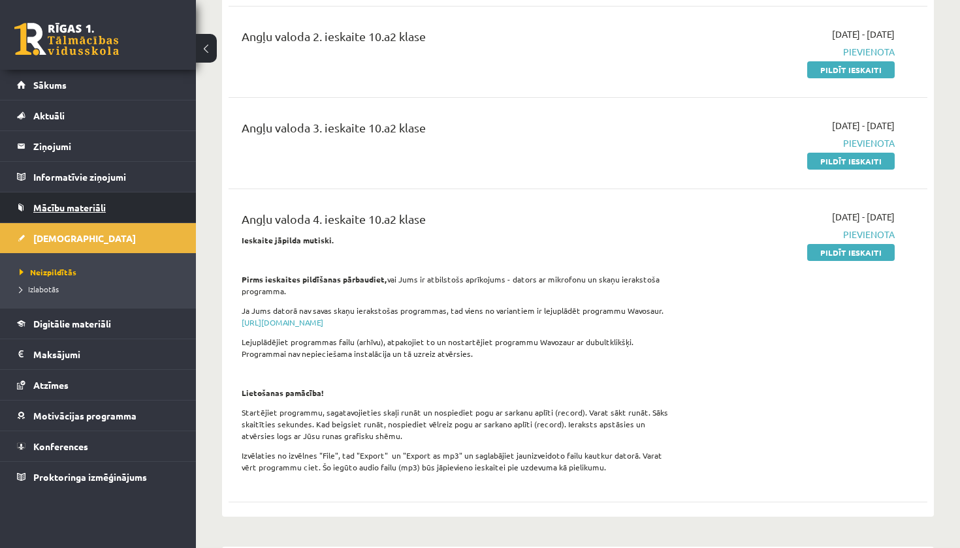
click at [123, 209] on link "Mācību materiāli" at bounding box center [98, 208] width 163 height 30
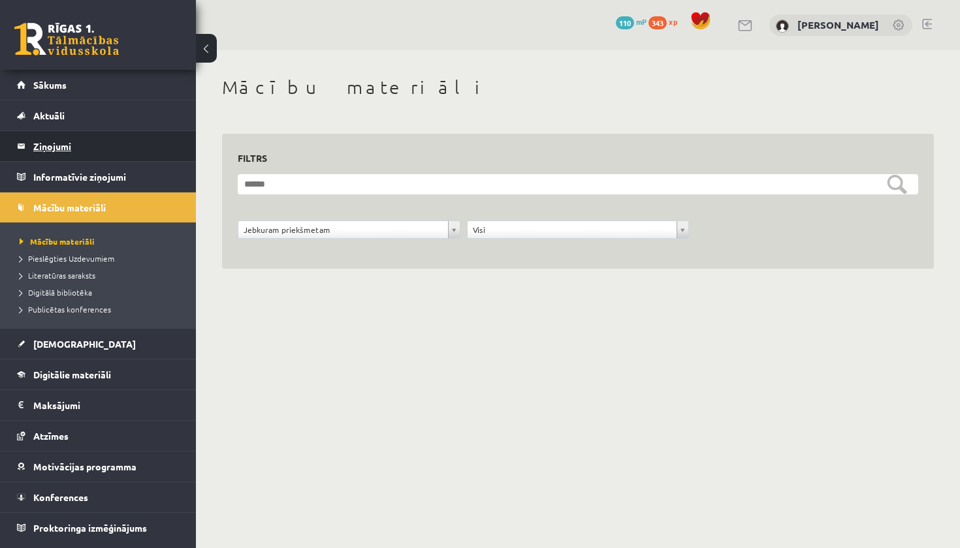
click at [119, 144] on legend "Ziņojumi 0" at bounding box center [106, 146] width 146 height 30
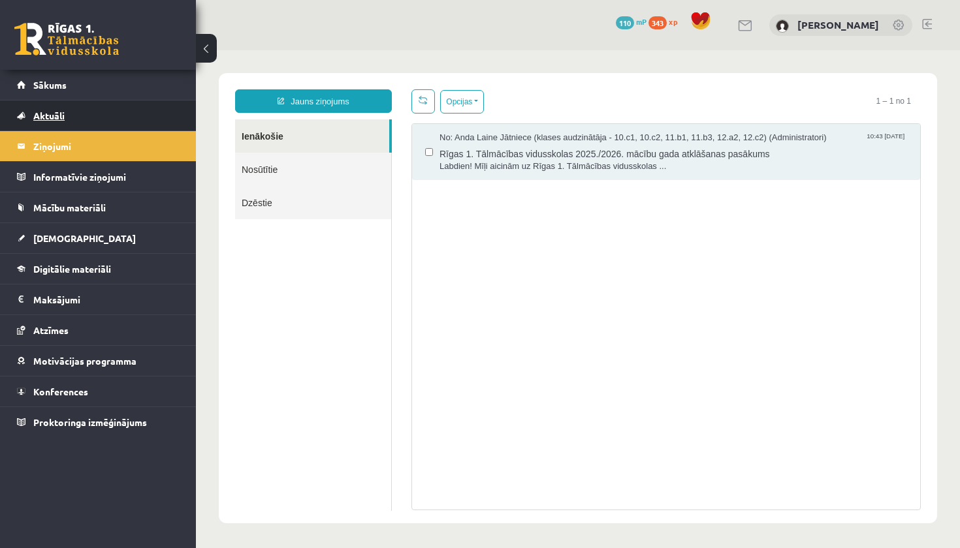
click at [121, 116] on link "Aktuāli" at bounding box center [98, 116] width 163 height 30
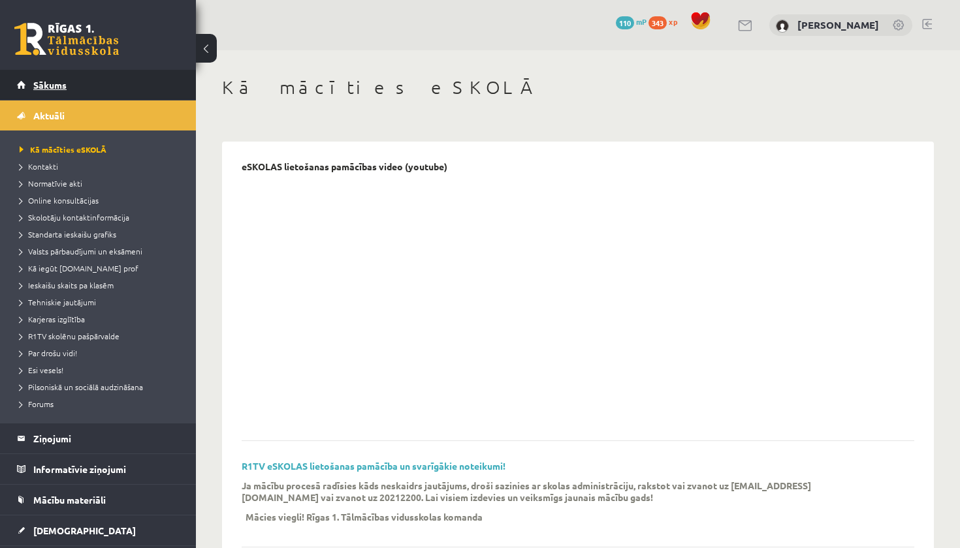
click at [124, 91] on link "Sākums" at bounding box center [98, 85] width 163 height 30
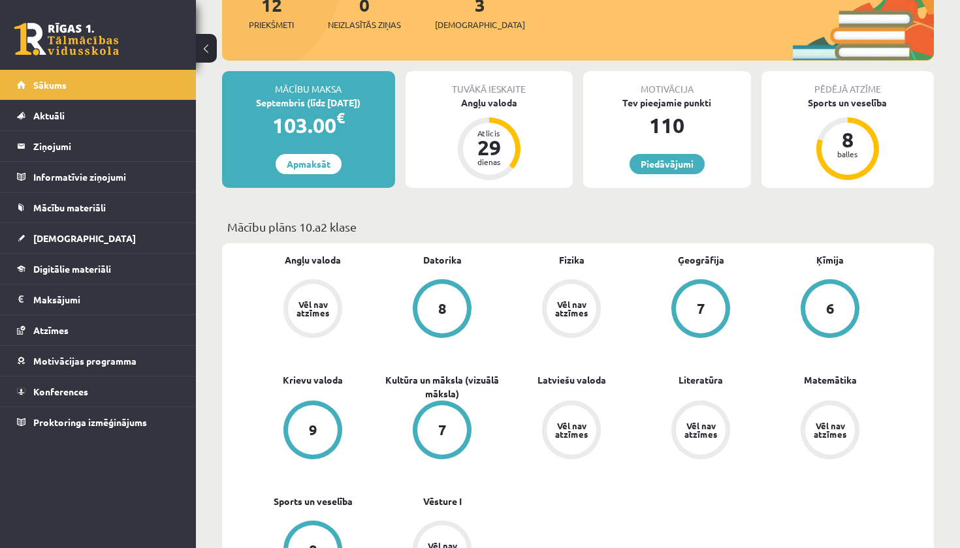
scroll to position [180, 0]
click at [312, 302] on div "Vēl nav atzīmes" at bounding box center [312, 308] width 37 height 17
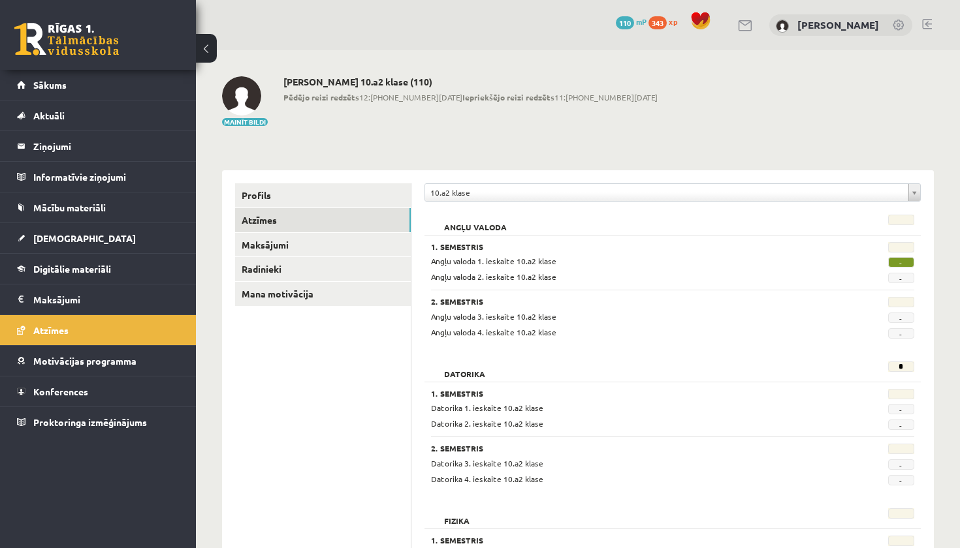
click at [901, 262] on span "-" at bounding box center [901, 262] width 26 height 10
